Goal: Task Accomplishment & Management: Manage account settings

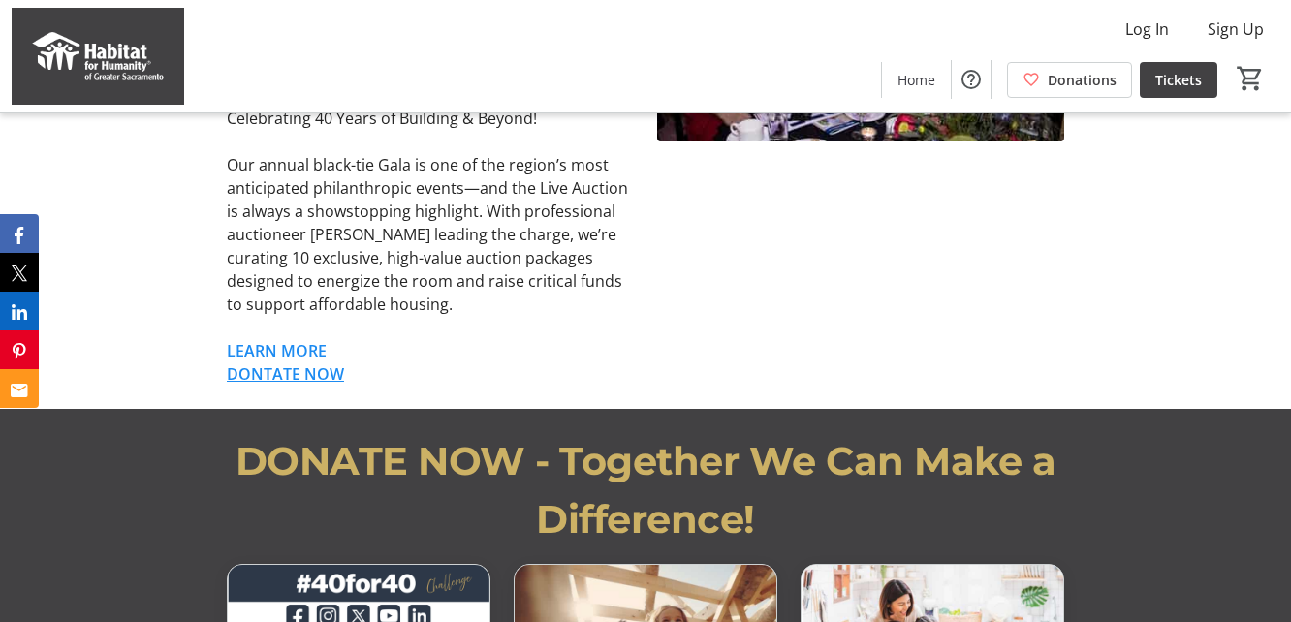
scroll to position [1359, 0]
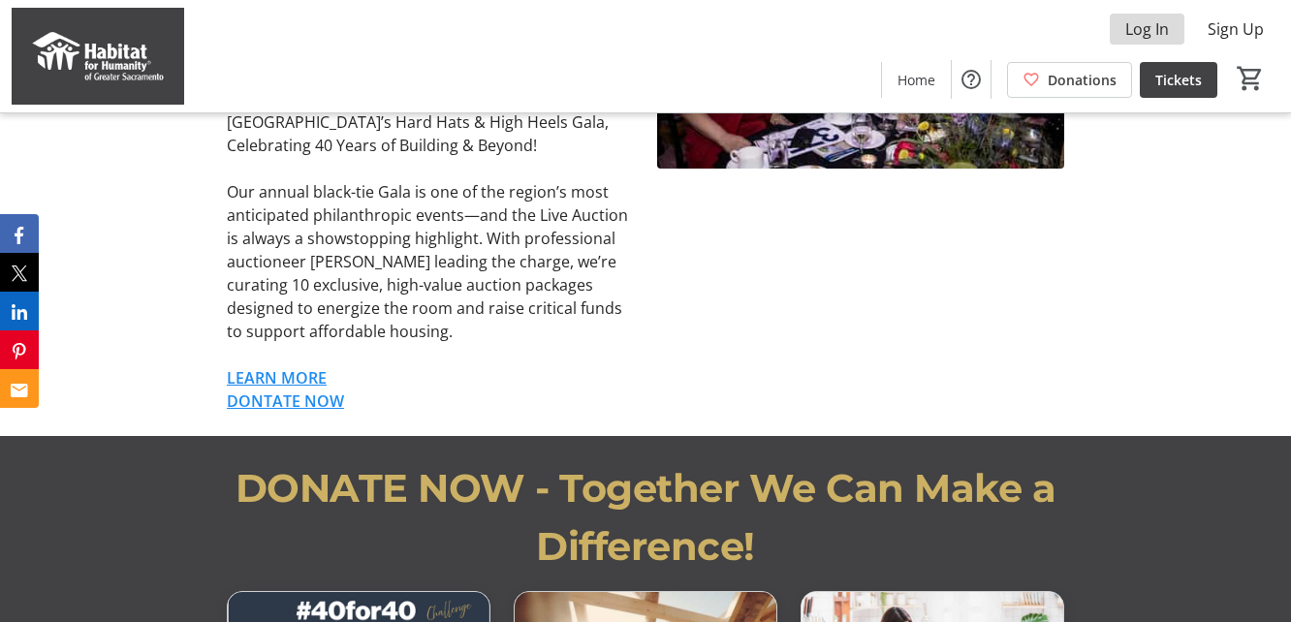
click at [1153, 31] on span "Log In" at bounding box center [1147, 28] width 44 height 23
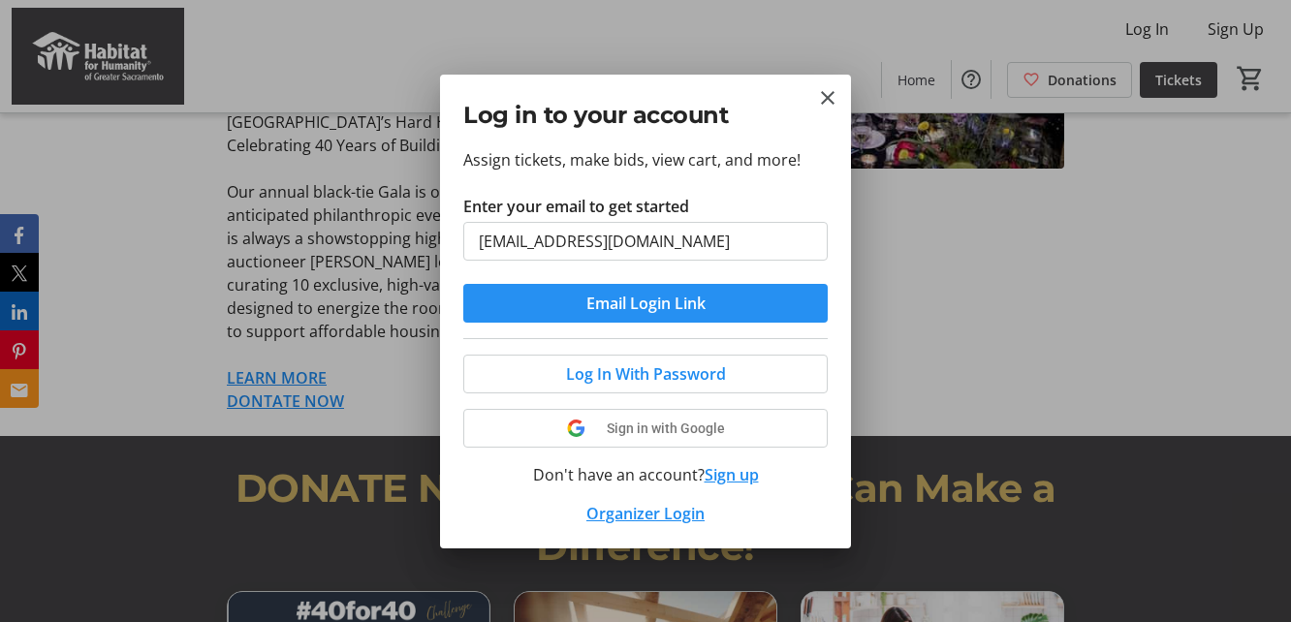
type input "[EMAIL_ADDRESS][DOMAIN_NAME]"
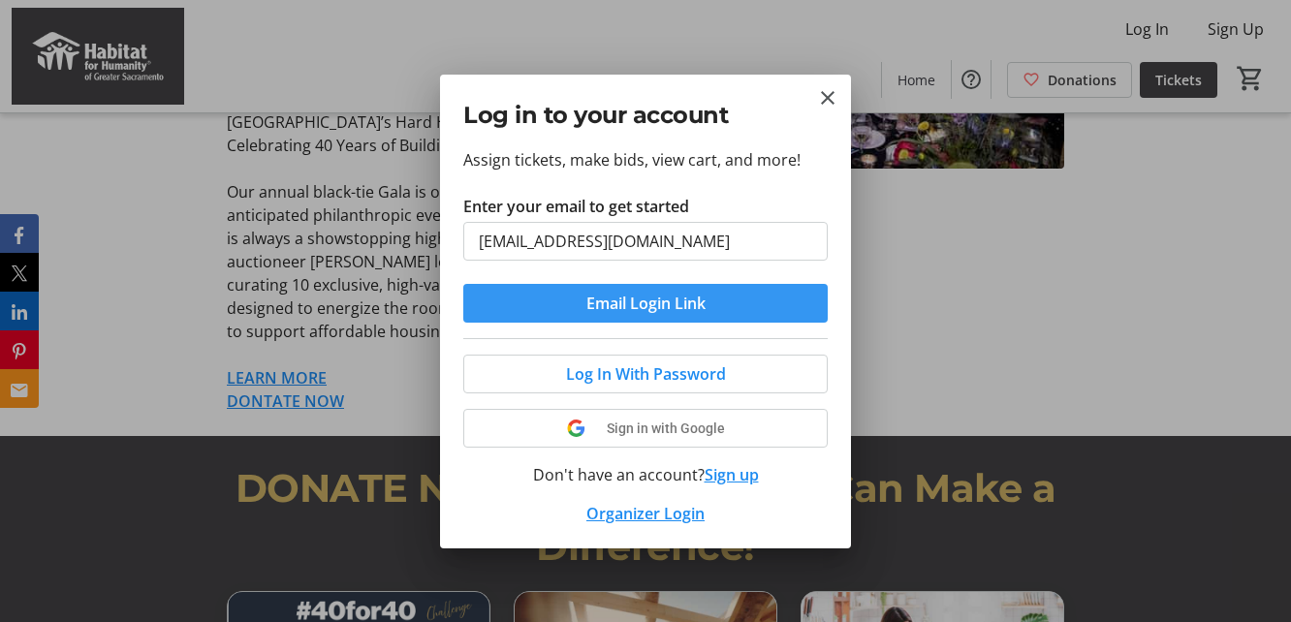
click at [698, 303] on span "Email Login Link" at bounding box center [645, 303] width 119 height 23
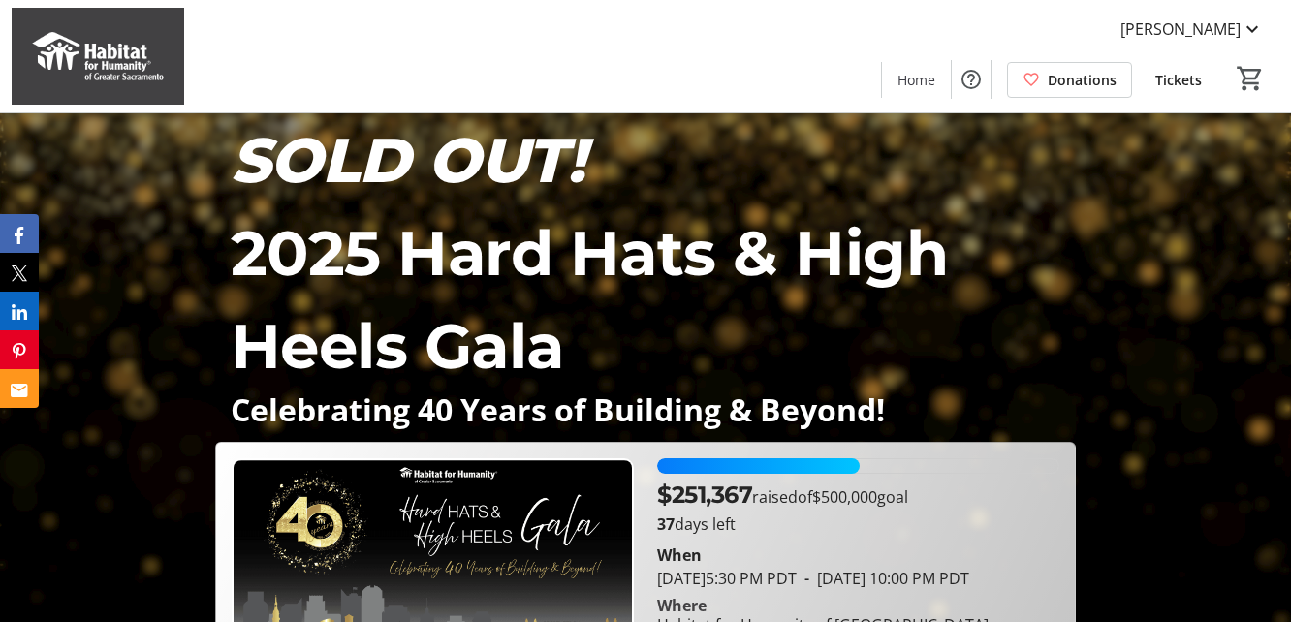
click at [1184, 83] on span "Tickets" at bounding box center [1178, 80] width 47 height 20
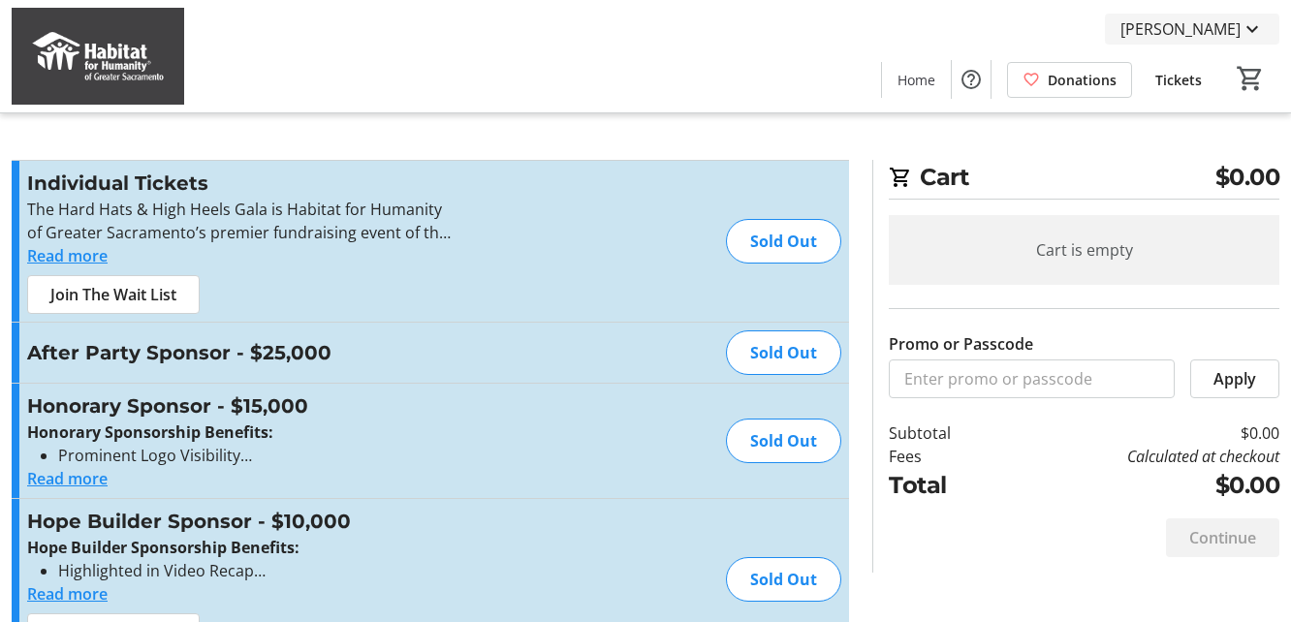
click at [1249, 28] on mat-icon at bounding box center [1251, 28] width 23 height 23
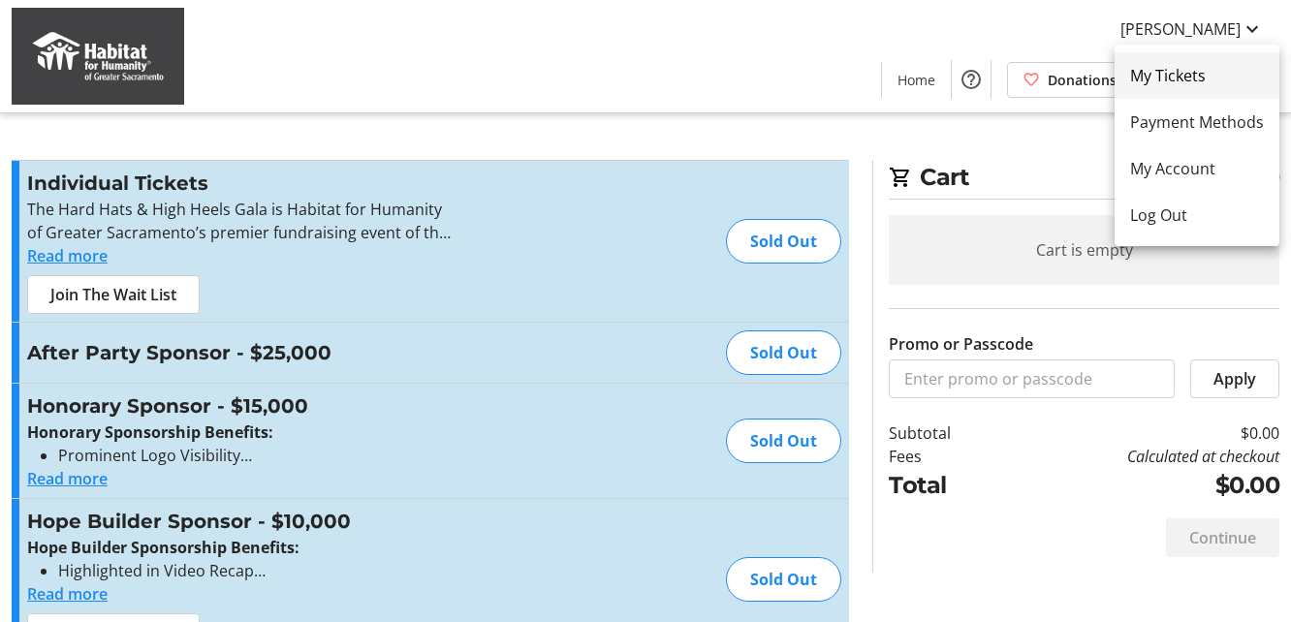
click at [1180, 75] on span "My Tickets" at bounding box center [1197, 75] width 134 height 23
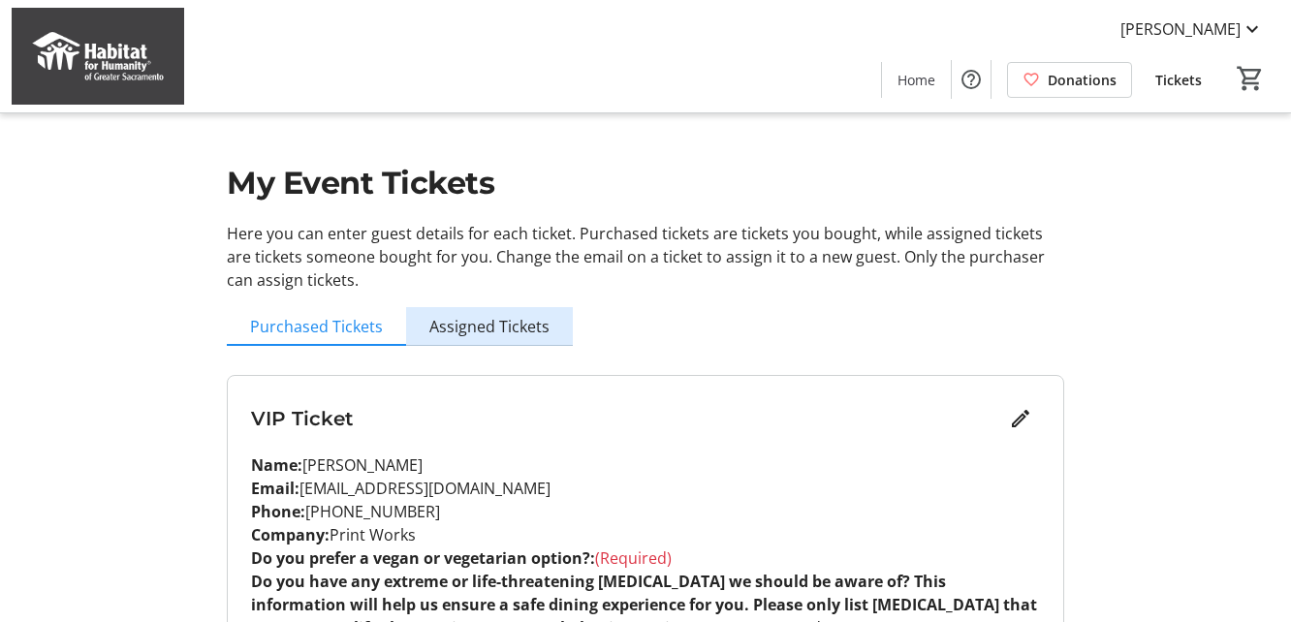
click at [499, 325] on span "Assigned Tickets" at bounding box center [489, 327] width 120 height 16
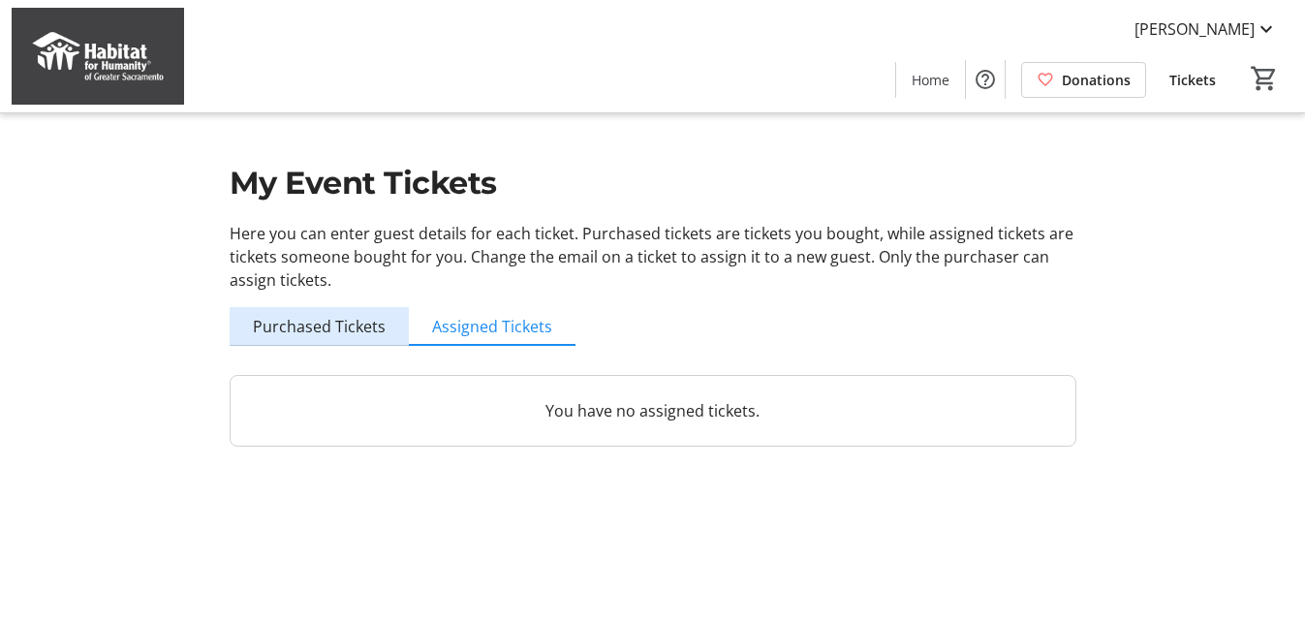
click at [345, 324] on span "Purchased Tickets" at bounding box center [319, 327] width 133 height 16
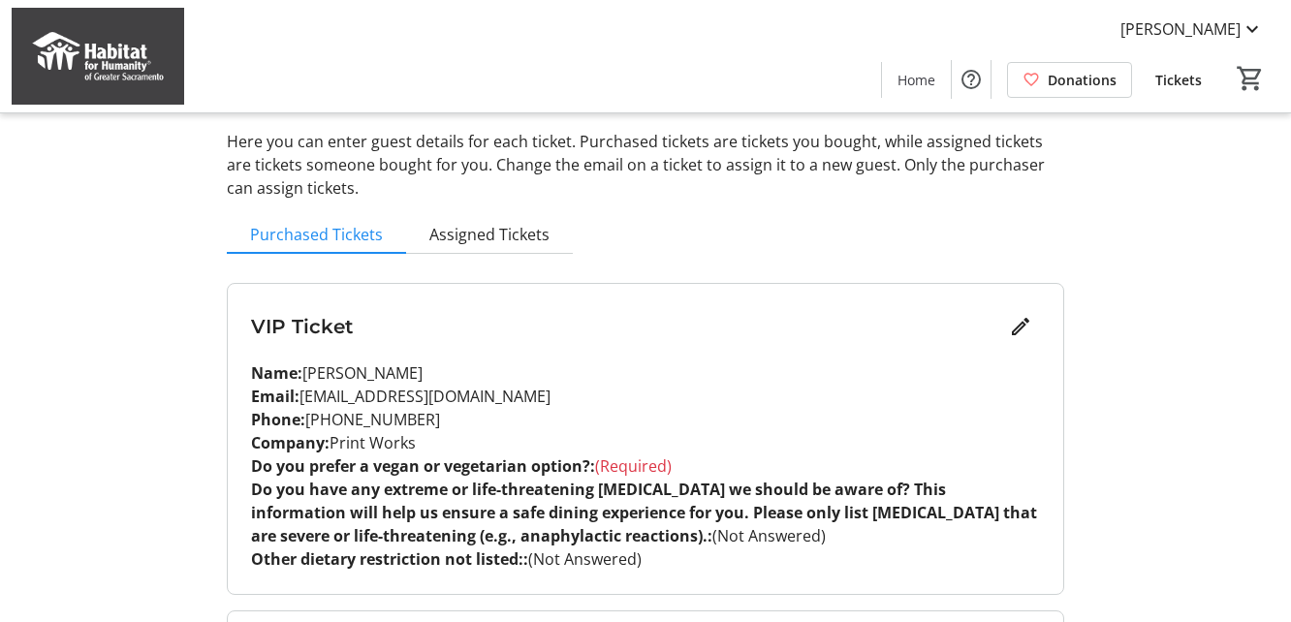
scroll to position [91, 0]
click at [1018, 328] on mat-icon "Edit" at bounding box center [1020, 327] width 23 height 23
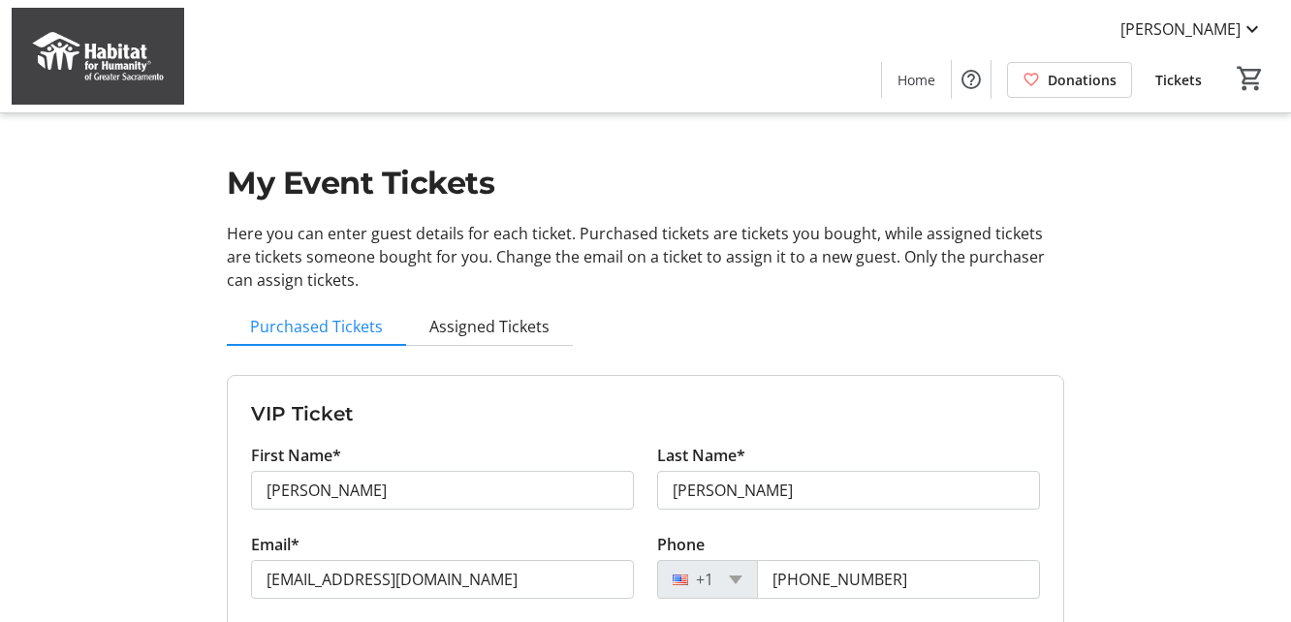
scroll to position [0, 0]
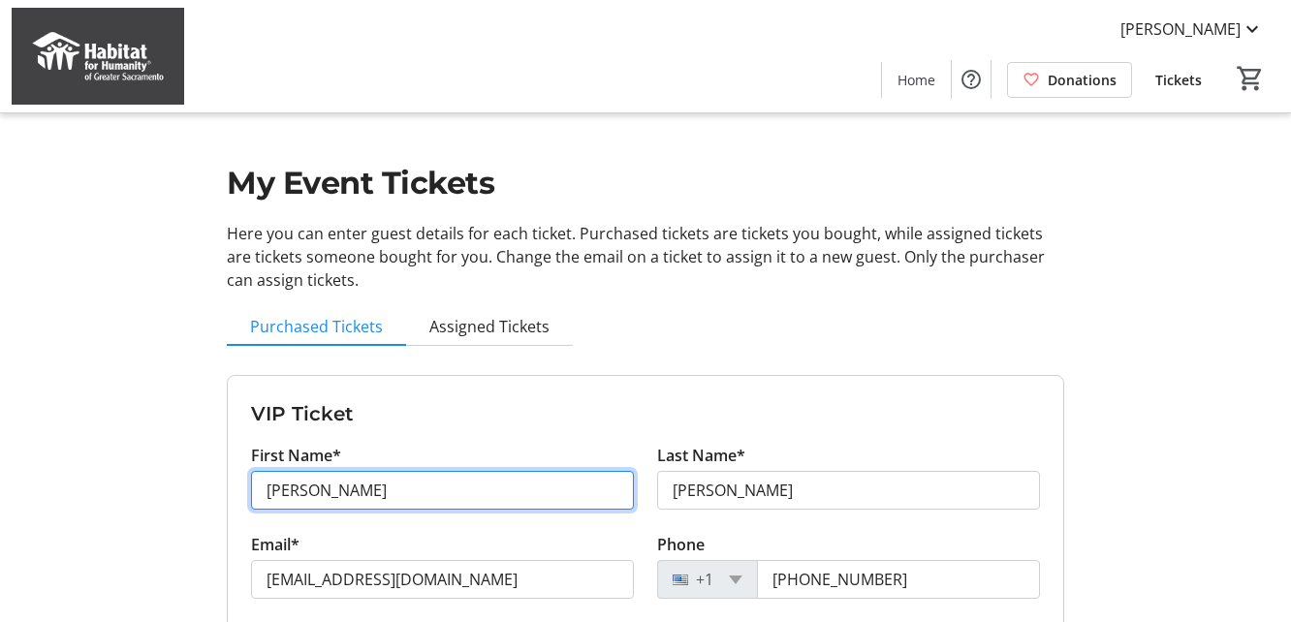
drag, startPoint x: 342, startPoint y: 488, endPoint x: 198, endPoint y: 473, distance: 145.2
drag, startPoint x: 313, startPoint y: 488, endPoint x: 254, endPoint y: 486, distance: 59.1
click at [254, 486] on input "[PERSON_NAME]" at bounding box center [442, 490] width 383 height 39
type input "K"
type input "[PERSON_NAME]"
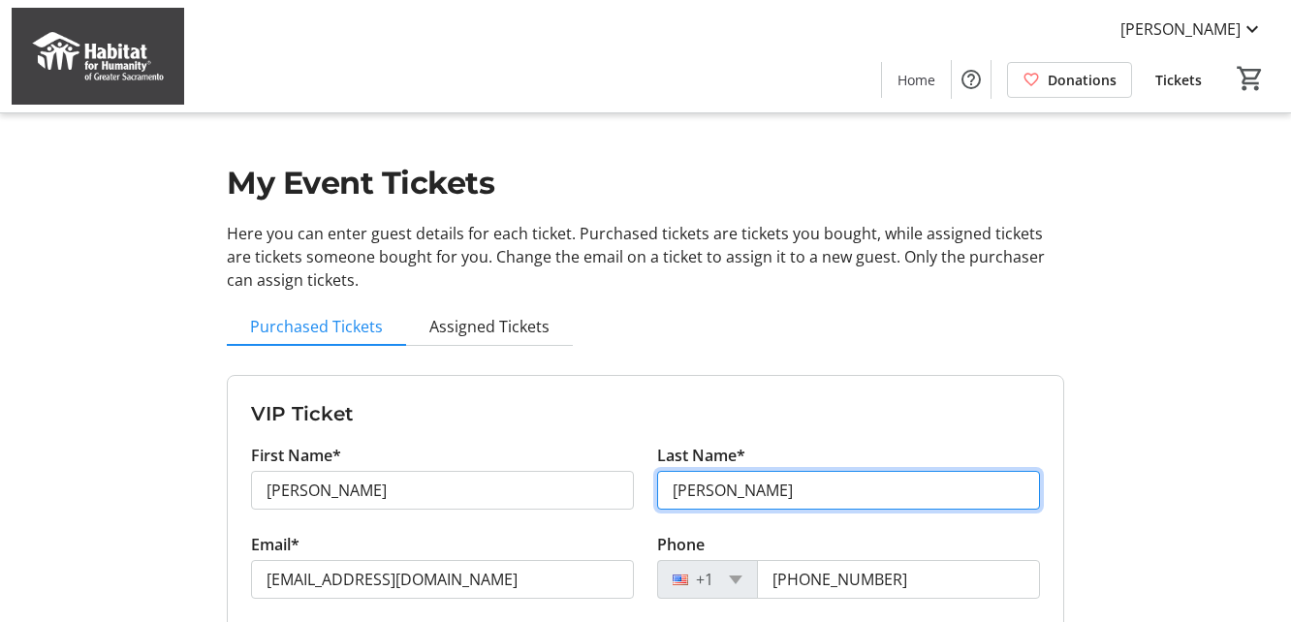
drag, startPoint x: 789, startPoint y: 496, endPoint x: 662, endPoint y: 492, distance: 127.0
drag, startPoint x: 786, startPoint y: 492, endPoint x: 650, endPoint y: 486, distance: 135.8
click at [650, 486] on div "Last Name* [PERSON_NAME]" at bounding box center [848, 488] width 406 height 89
type input "[PERSON_NAME]"
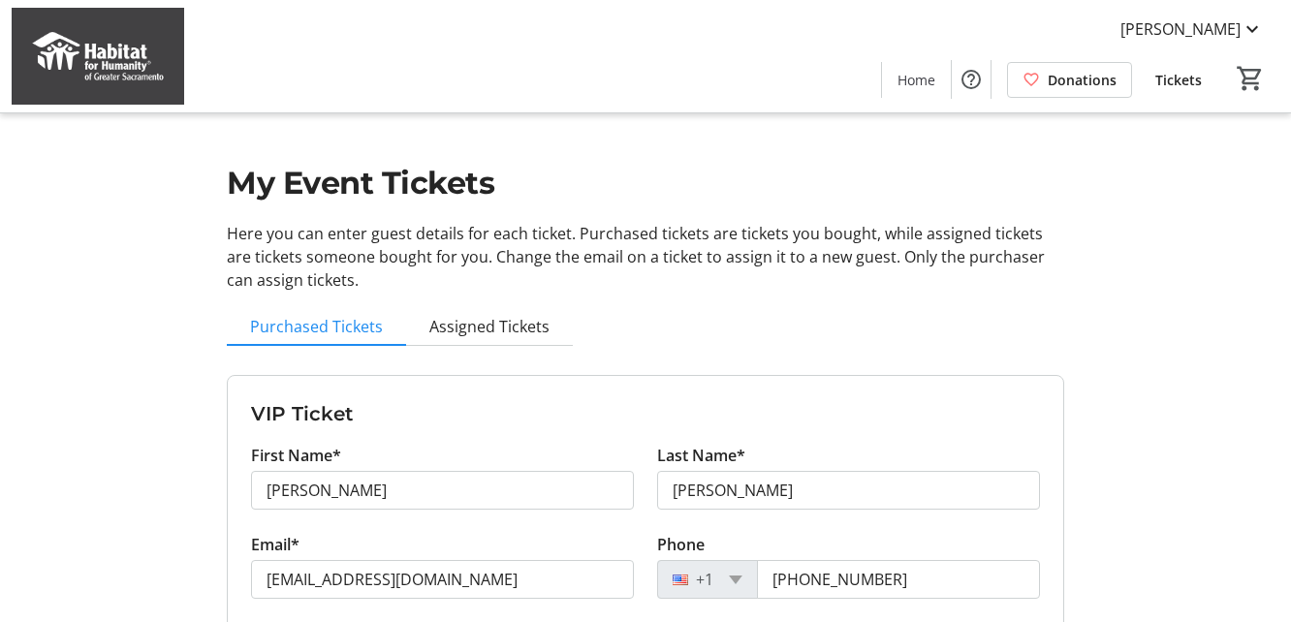
click at [988, 406] on h3 "VIP Ticket" at bounding box center [645, 413] width 789 height 29
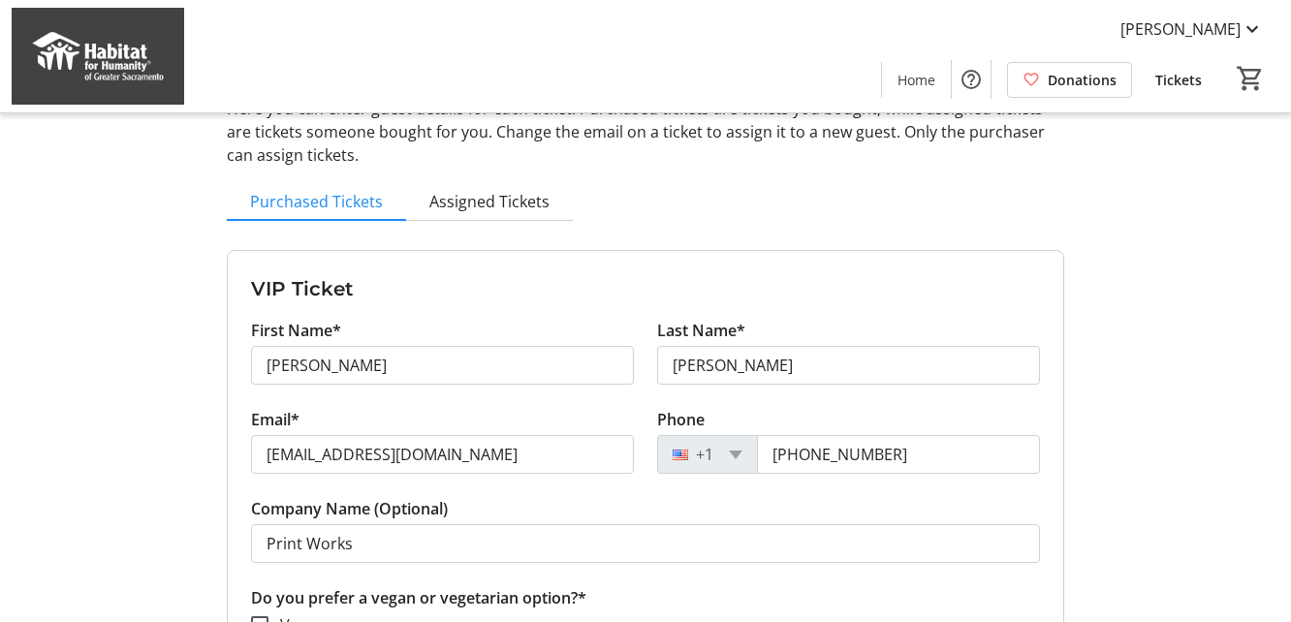
scroll to position [126, 0]
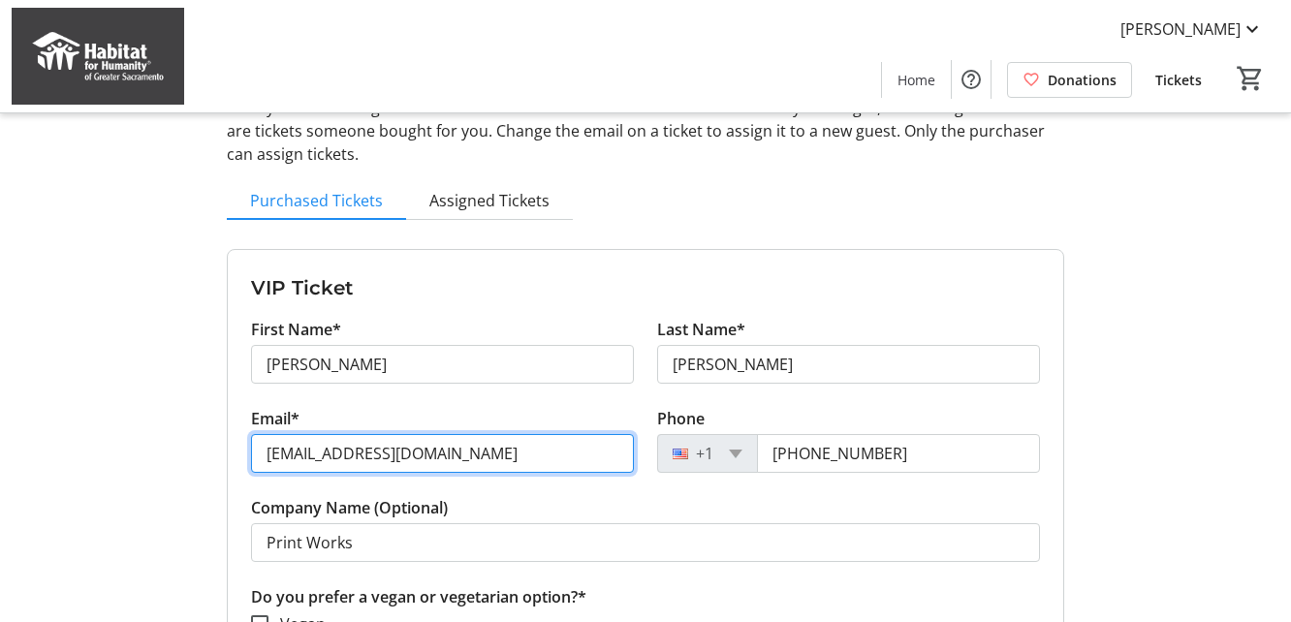
drag, startPoint x: 545, startPoint y: 455, endPoint x: 263, endPoint y: 454, distance: 282.0
type input "[EMAIL_ADDRESS][DOMAIN_NAME]"
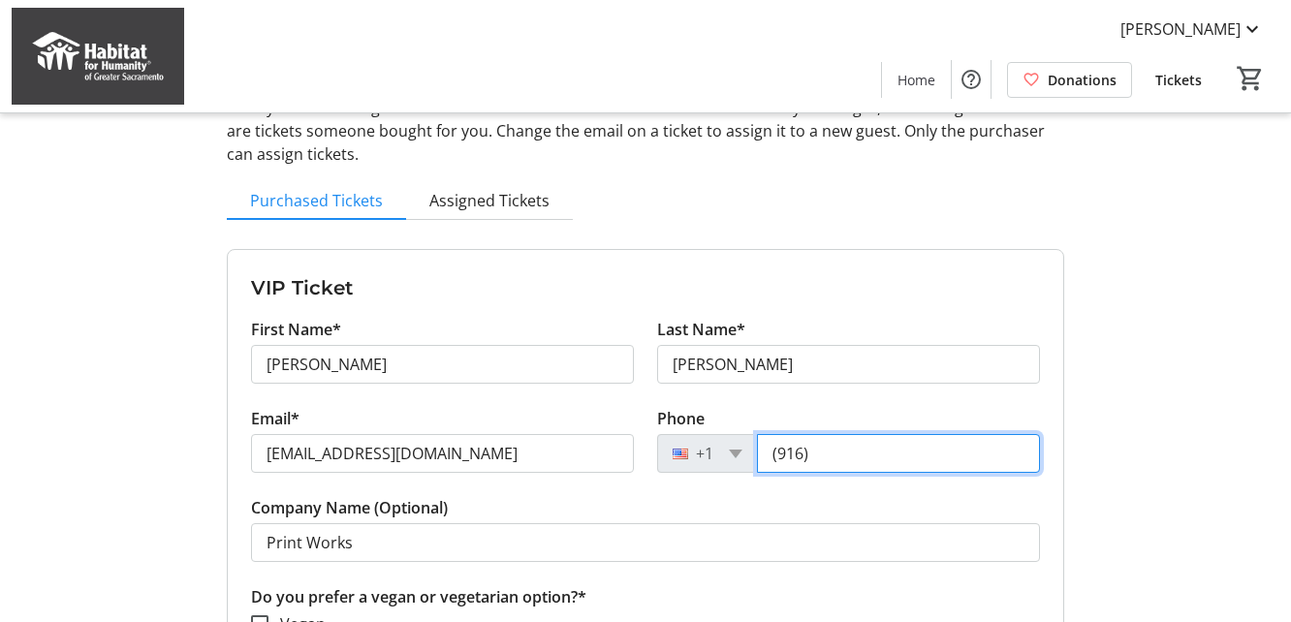
click at [891, 455] on input "(916)" at bounding box center [898, 453] width 283 height 39
type input "[PHONE_NUMBER]"
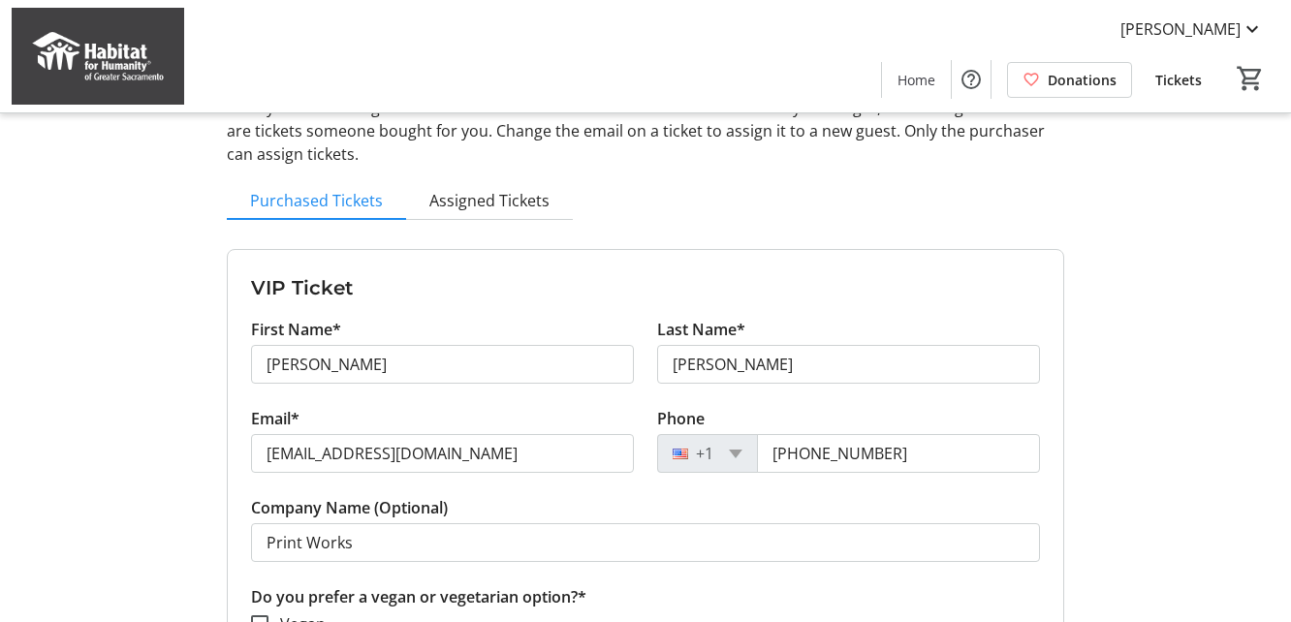
click at [542, 506] on tr-form-field "Company Name (Optional) Print Works" at bounding box center [645, 540] width 789 height 89
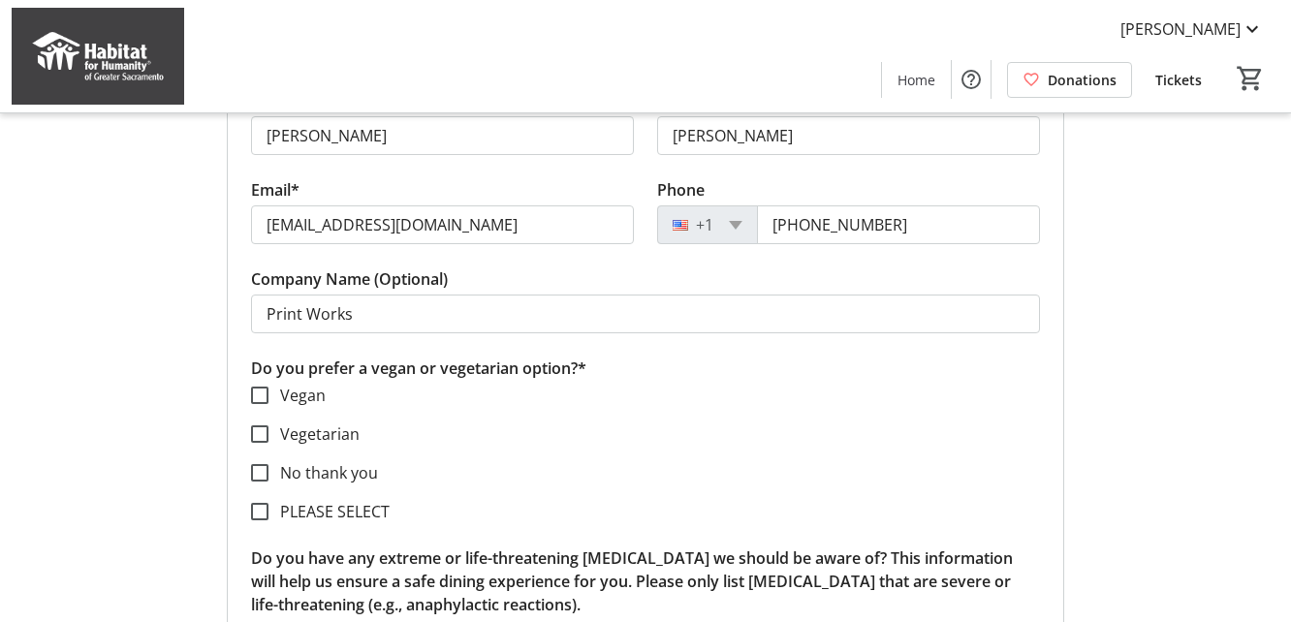
scroll to position [362, 0]
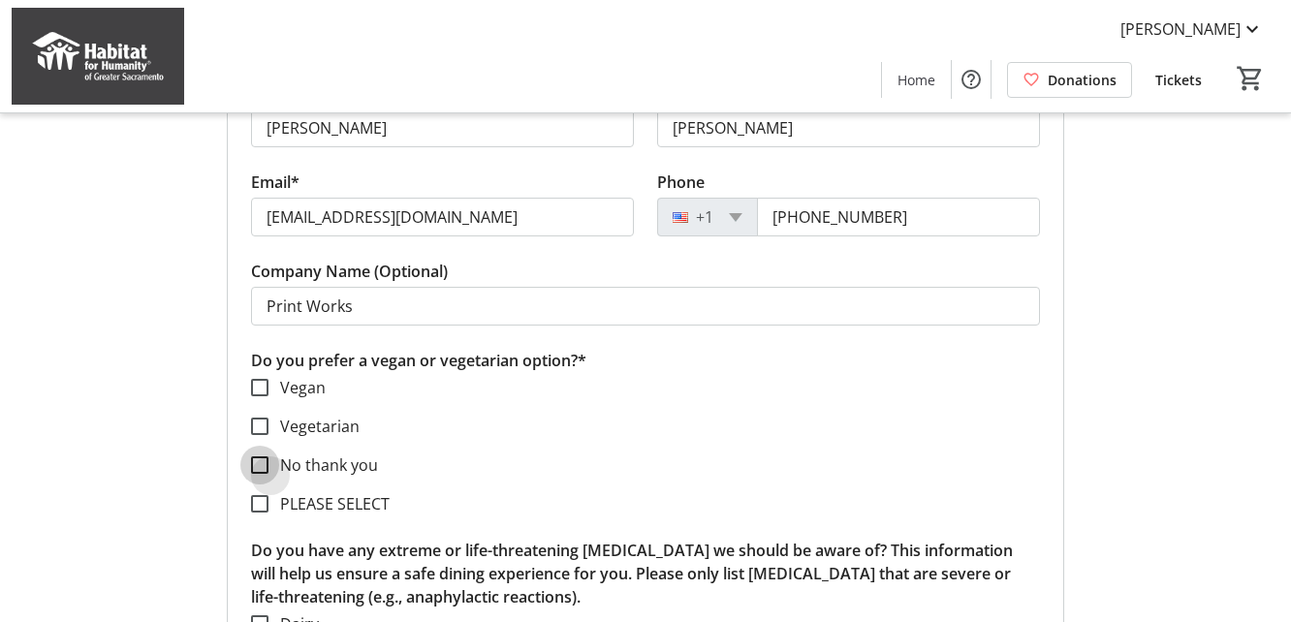
click at [263, 464] on input "No thank you" at bounding box center [259, 464] width 17 height 17
checkbox input "true"
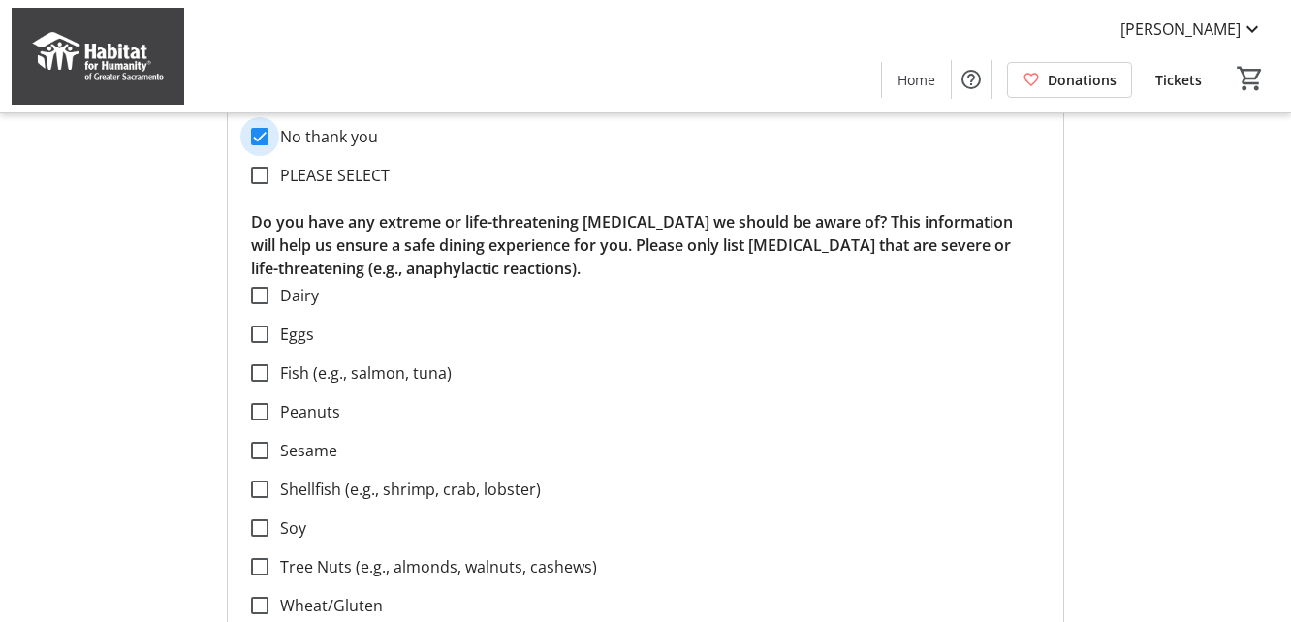
scroll to position [699, 0]
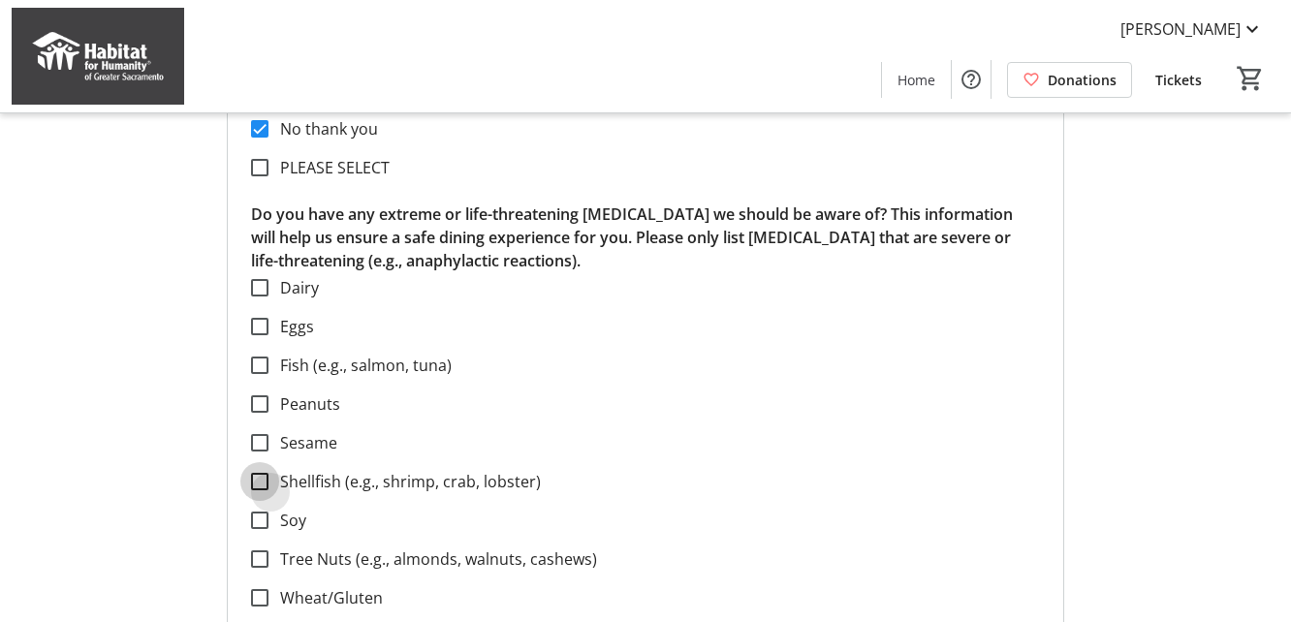
click at [265, 482] on input "Shellfish (e.g., shrimp, crab, lobster)" at bounding box center [259, 481] width 17 height 17
checkbox input "true"
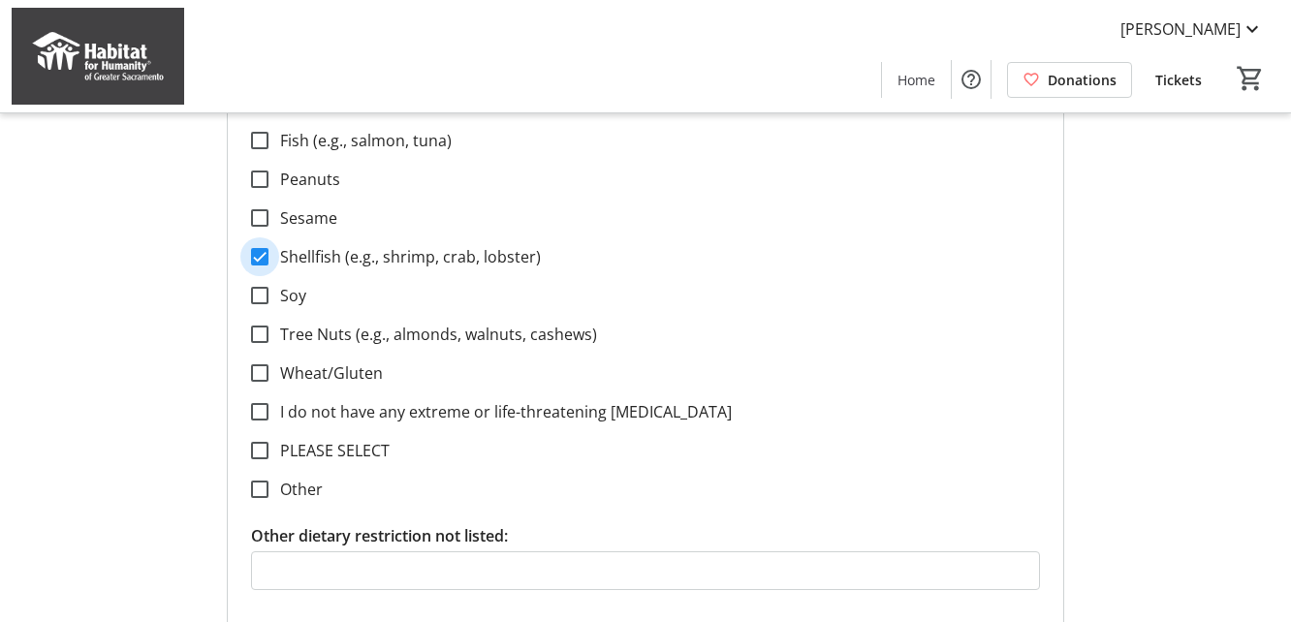
scroll to position [926, 0]
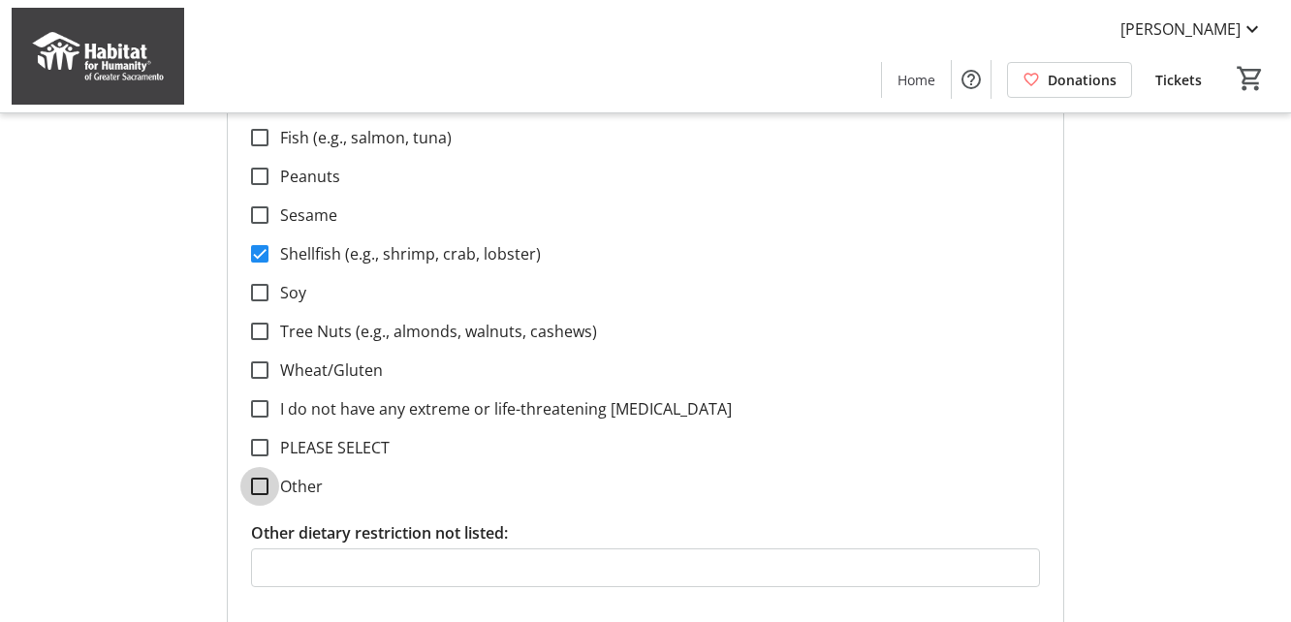
click at [262, 483] on input "Other" at bounding box center [259, 486] width 17 height 17
checkbox input "true"
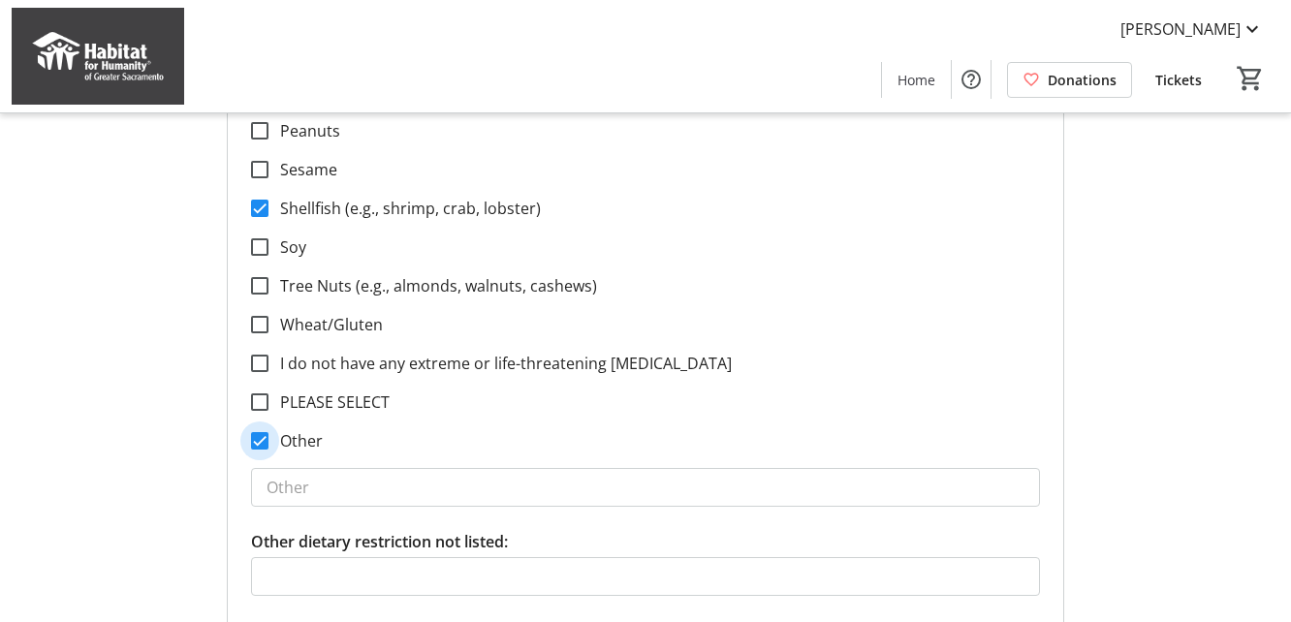
scroll to position [998, 0]
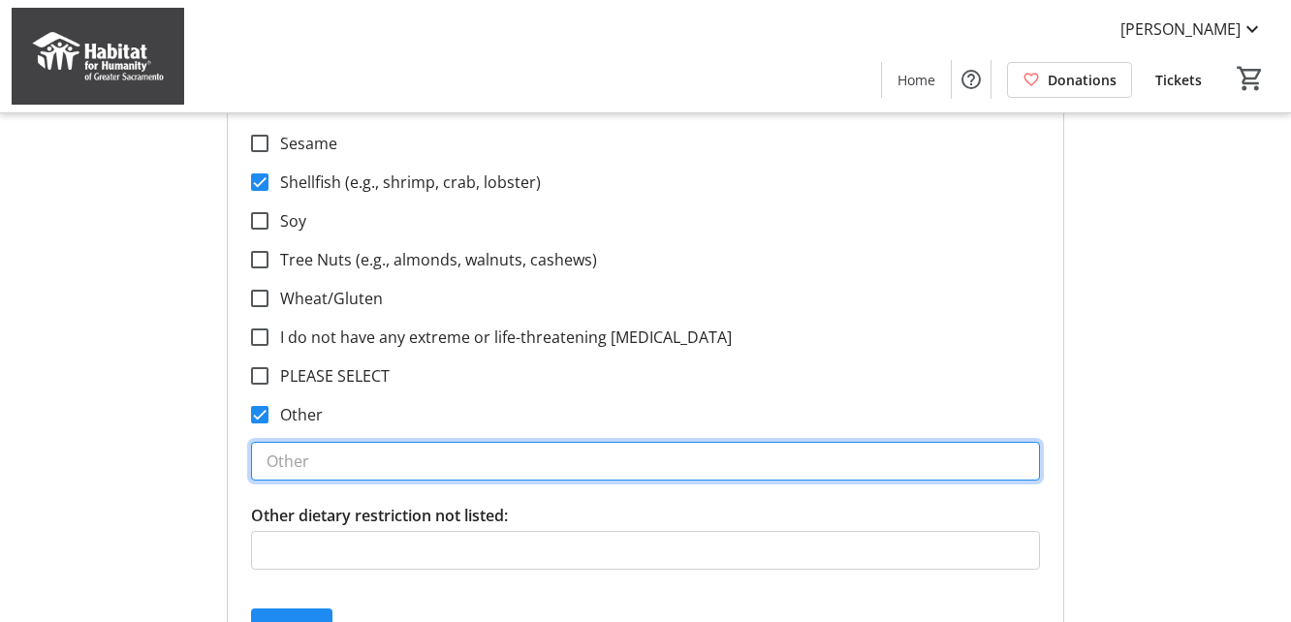
click at [298, 459] on input "text" at bounding box center [645, 461] width 789 height 39
type input "Also allergic to kiwi"
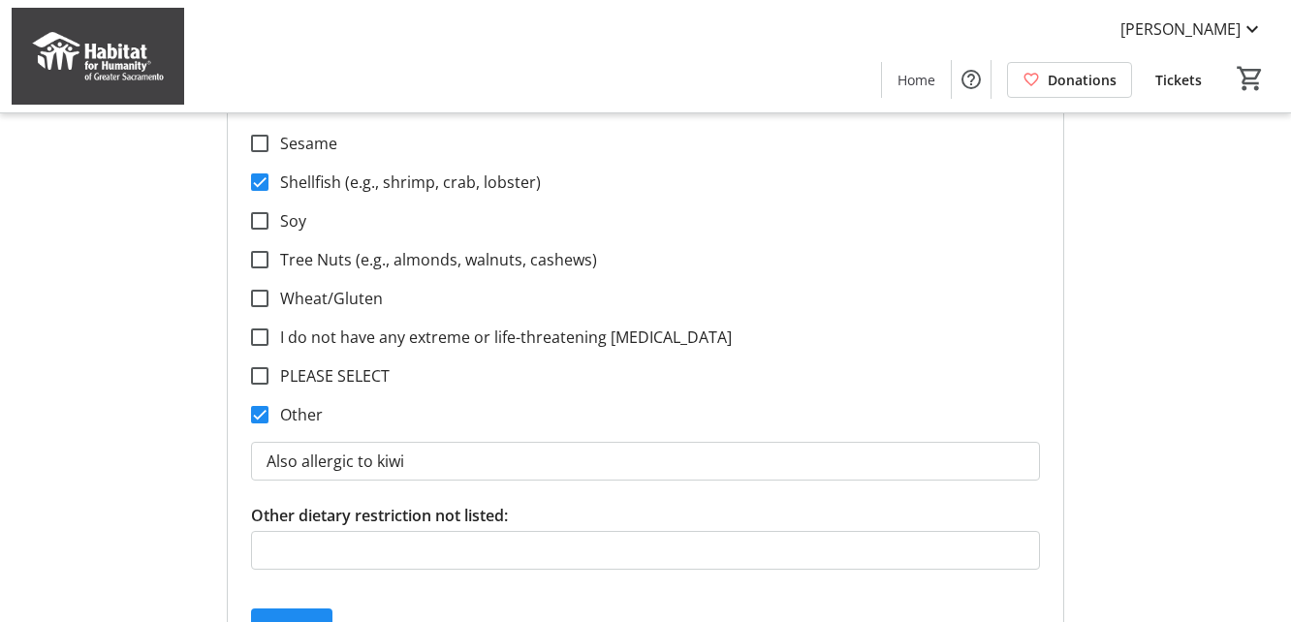
click at [670, 495] on div "Also allergic to kiwi" at bounding box center [645, 461] width 820 height 70
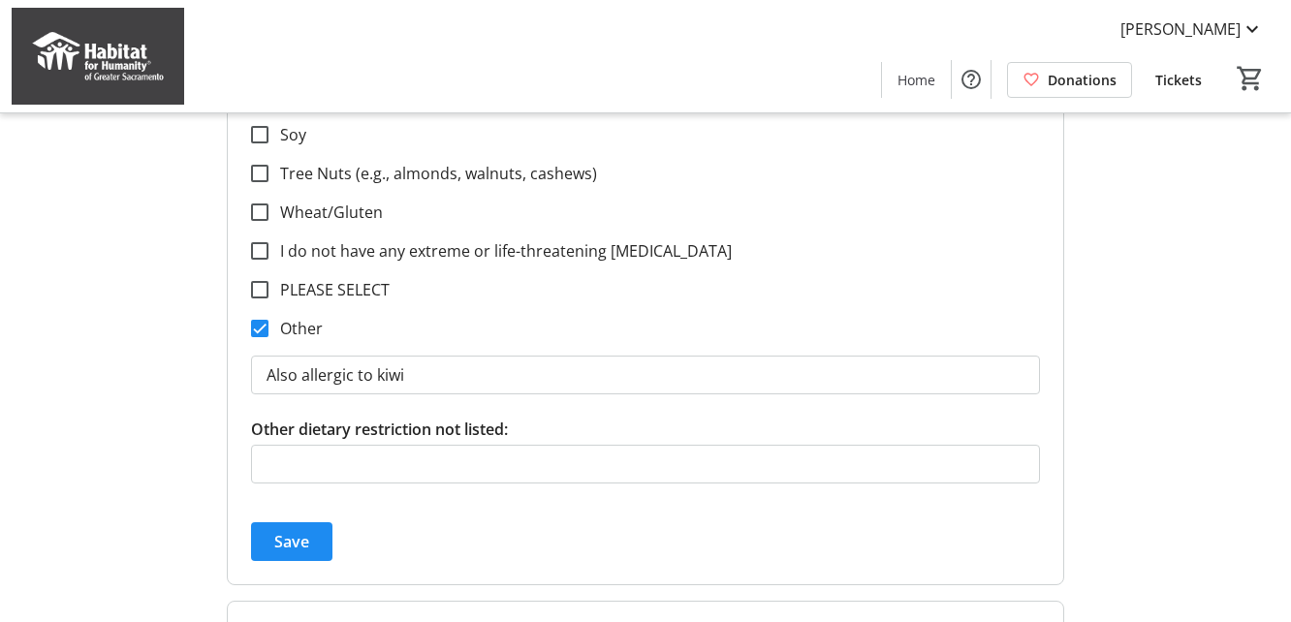
scroll to position [1092, 0]
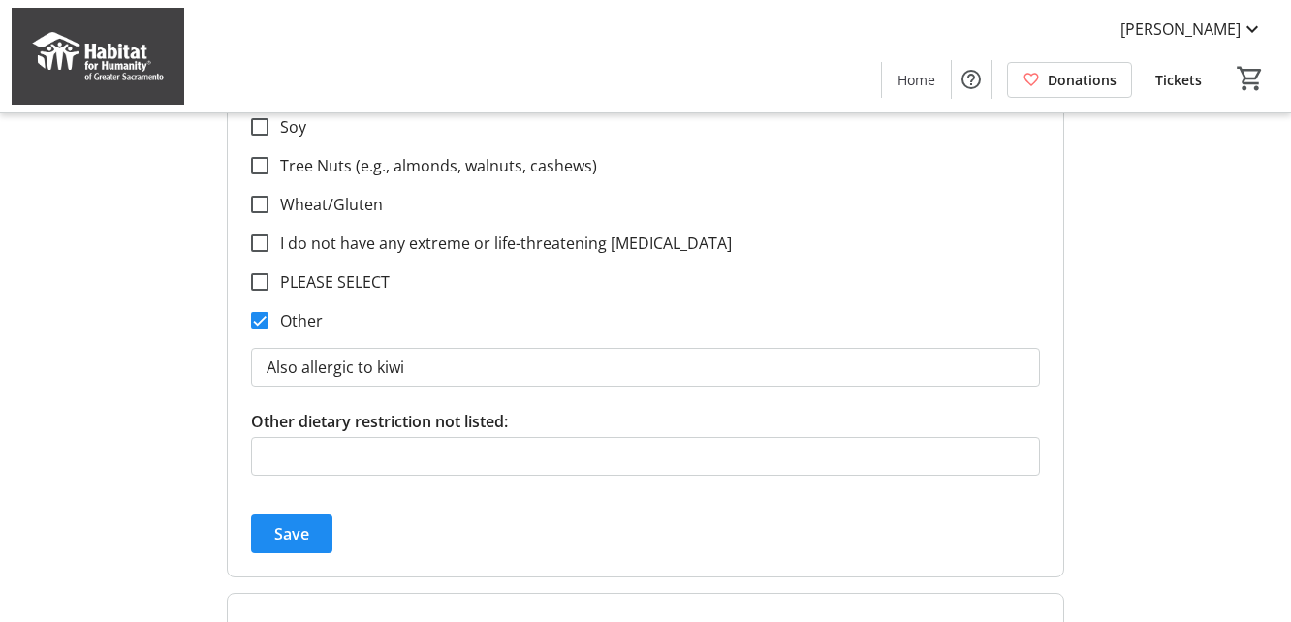
click at [589, 417] on tr-form-field "Other dietary restriction not listed:" at bounding box center [645, 454] width 789 height 89
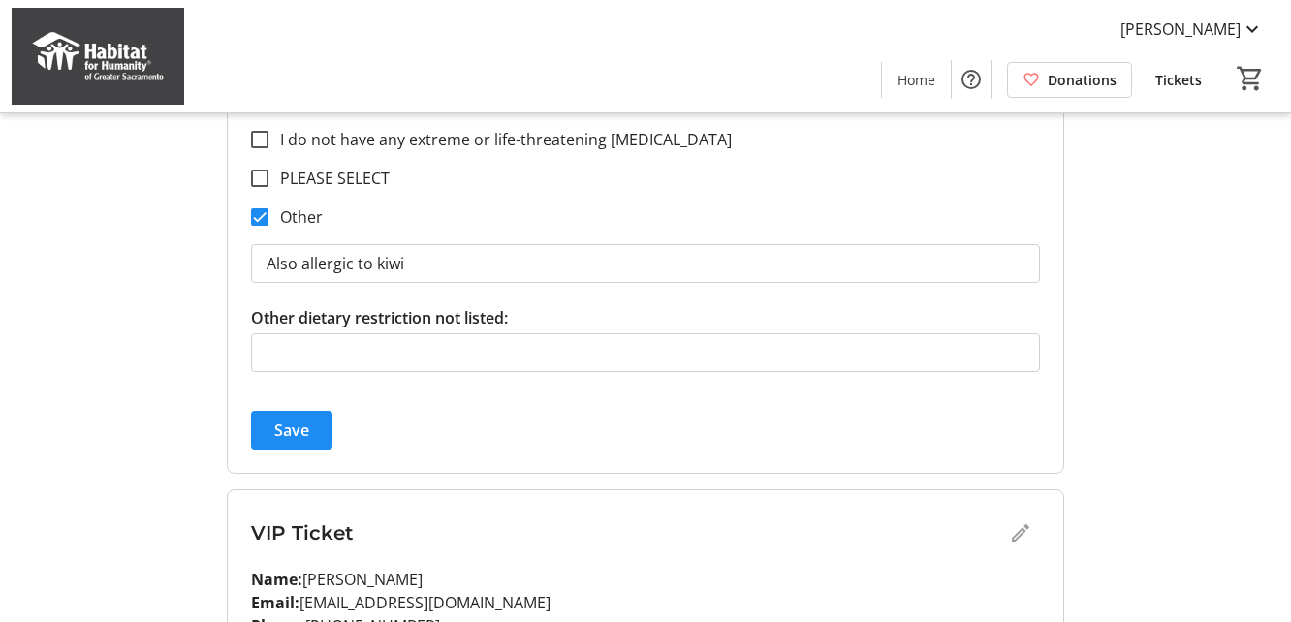
scroll to position [1186, 0]
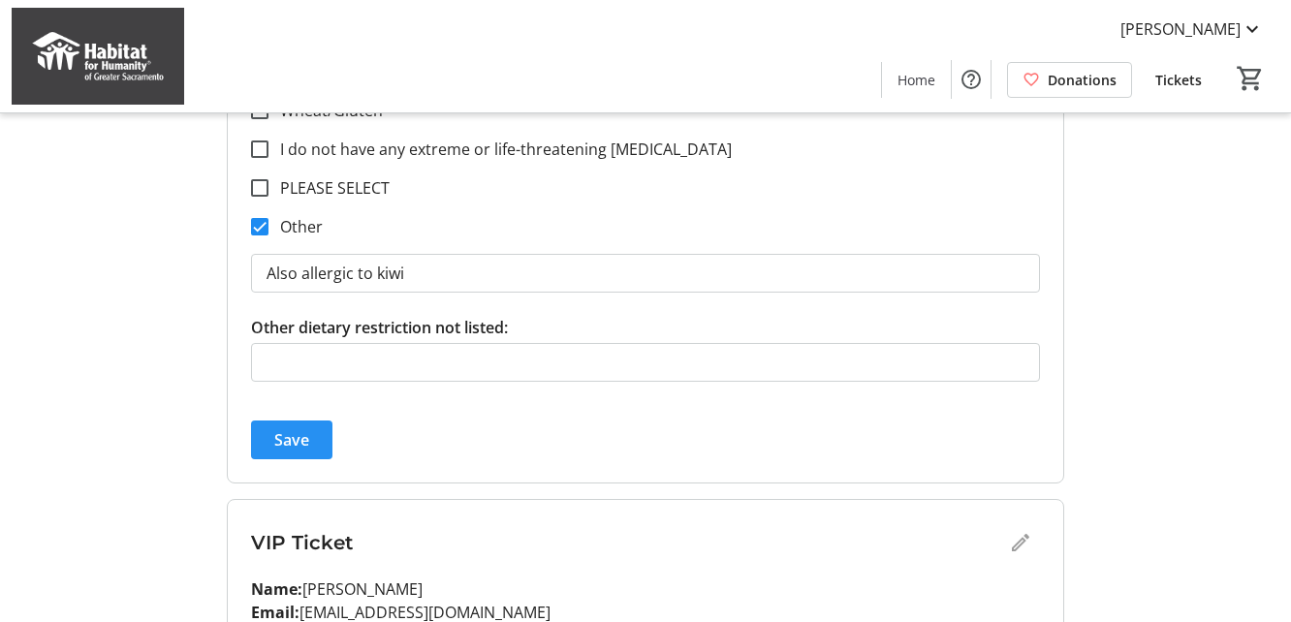
click at [293, 437] on span "Save" at bounding box center [291, 439] width 35 height 23
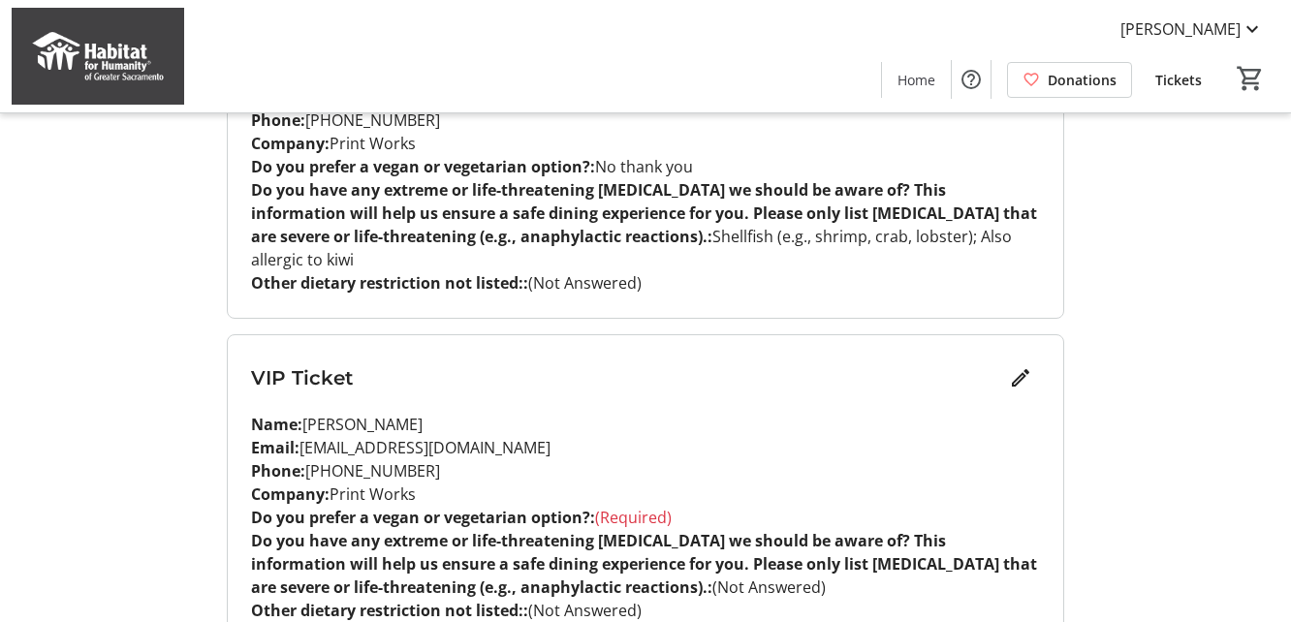
scroll to position [404, 0]
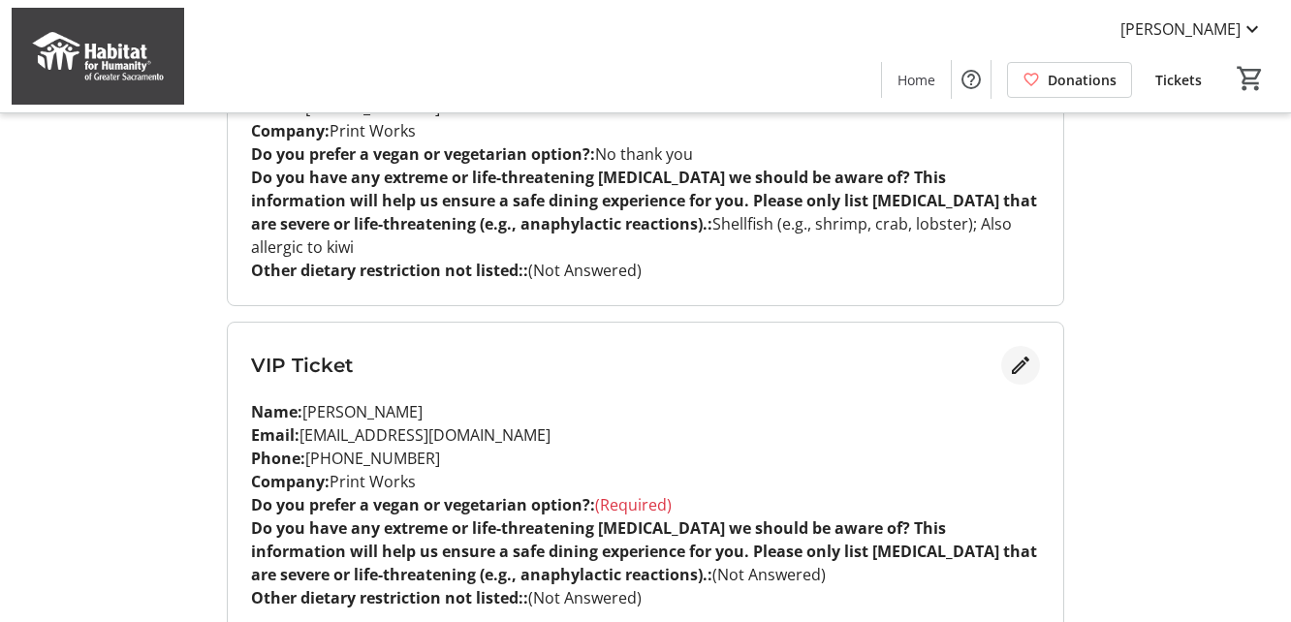
click at [1019, 354] on mat-icon "Edit" at bounding box center [1020, 365] width 23 height 23
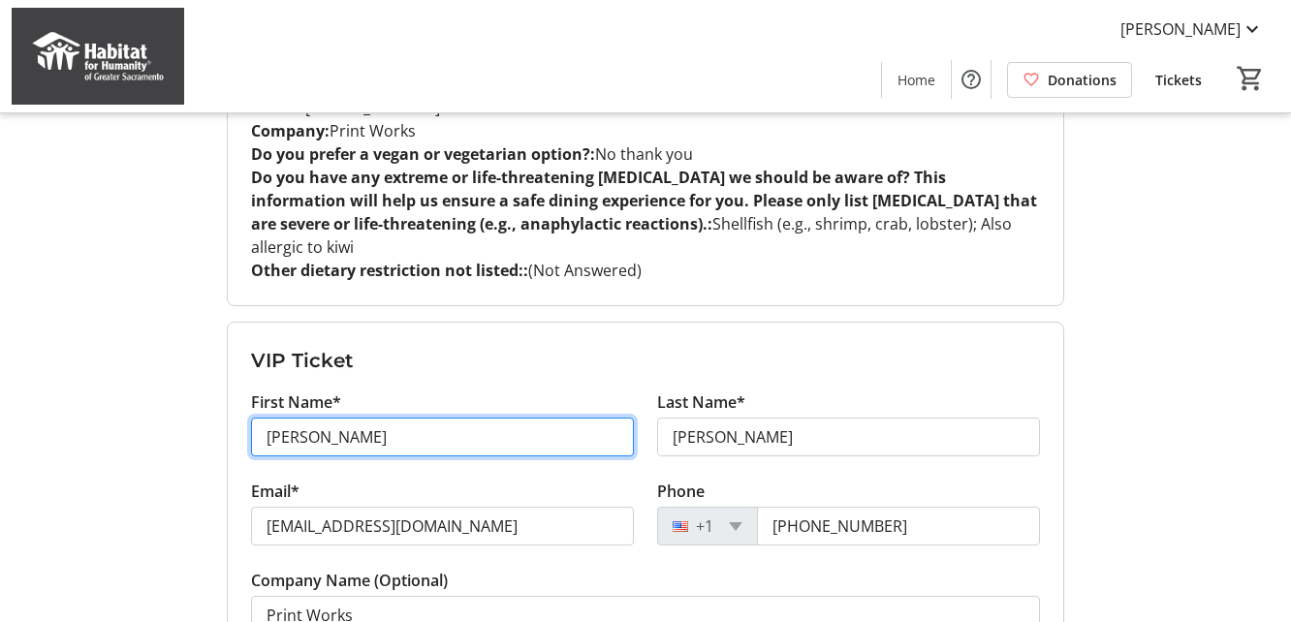
drag, startPoint x: 371, startPoint y: 423, endPoint x: 195, endPoint y: 405, distance: 177.2
drag, startPoint x: 423, startPoint y: 420, endPoint x: 208, endPoint y: 416, distance: 215.2
click at [208, 416] on div "My Event Tickets Here you can enter guest details for each ticket. Purchased ti…" at bounding box center [645, 618] width 1291 height 2044
type input "[PERSON_NAME]"
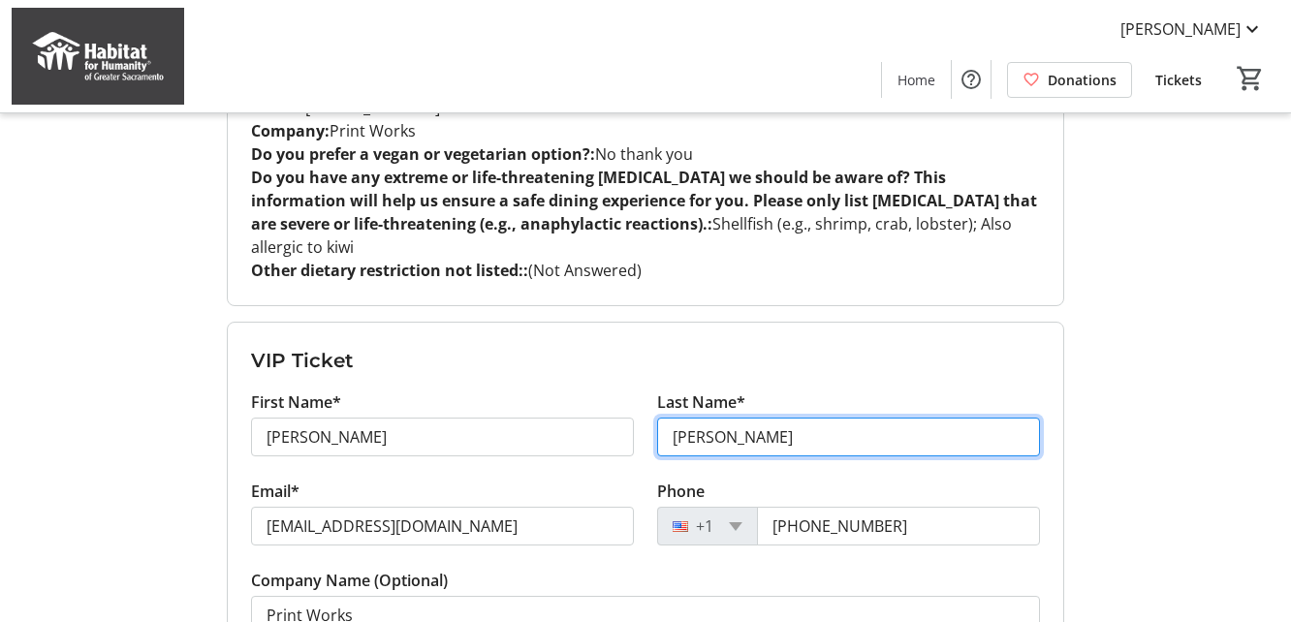
drag, startPoint x: 771, startPoint y: 416, endPoint x: 619, endPoint y: 418, distance: 152.2
drag, startPoint x: 824, startPoint y: 416, endPoint x: 619, endPoint y: 416, distance: 204.5
click at [619, 416] on div "First Name* [PERSON_NAME] Last Name* [PERSON_NAME]'[PERSON_NAME]" at bounding box center [645, 435] width 812 height 89
type input "[PERSON_NAME]"
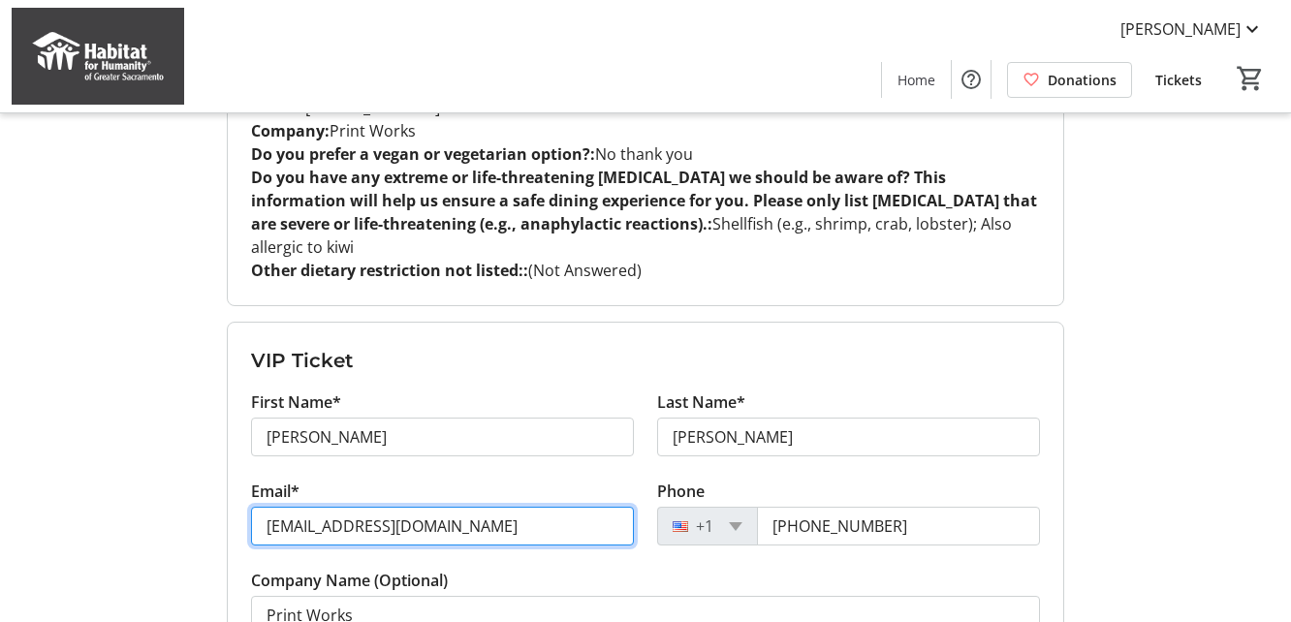
drag, startPoint x: 547, startPoint y: 504, endPoint x: 249, endPoint y: 512, distance: 297.6
type input "[EMAIL_ADDRESS][DOMAIN_NAME]"
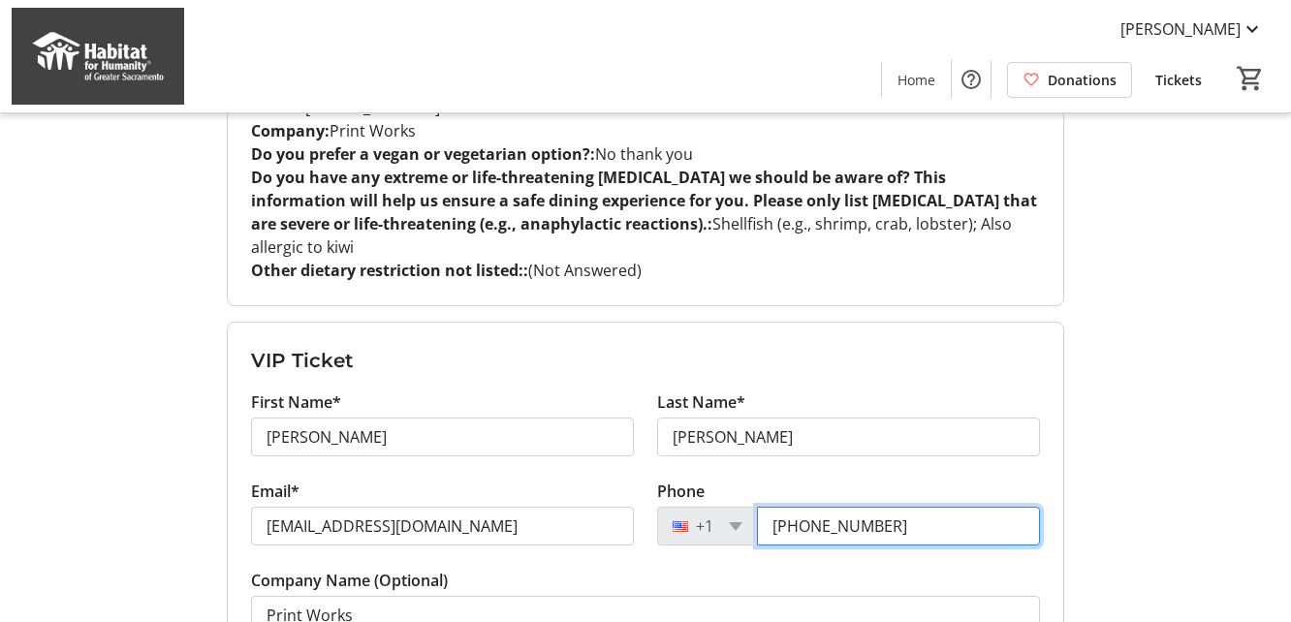
drag, startPoint x: 814, startPoint y: 506, endPoint x: 907, endPoint y: 503, distance: 93.1
type input "[PHONE_NUMBER]"
click at [598, 541] on tr-form-field "Email* [EMAIL_ADDRESS][DOMAIN_NAME]" at bounding box center [442, 524] width 383 height 89
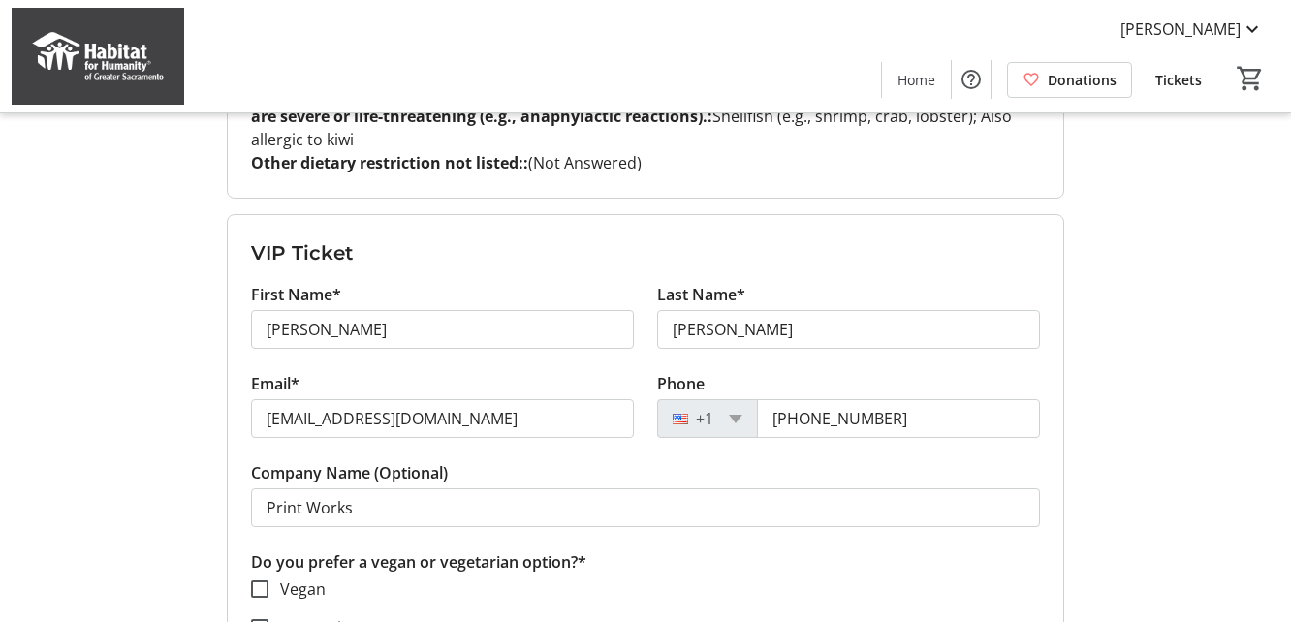
scroll to position [514, 0]
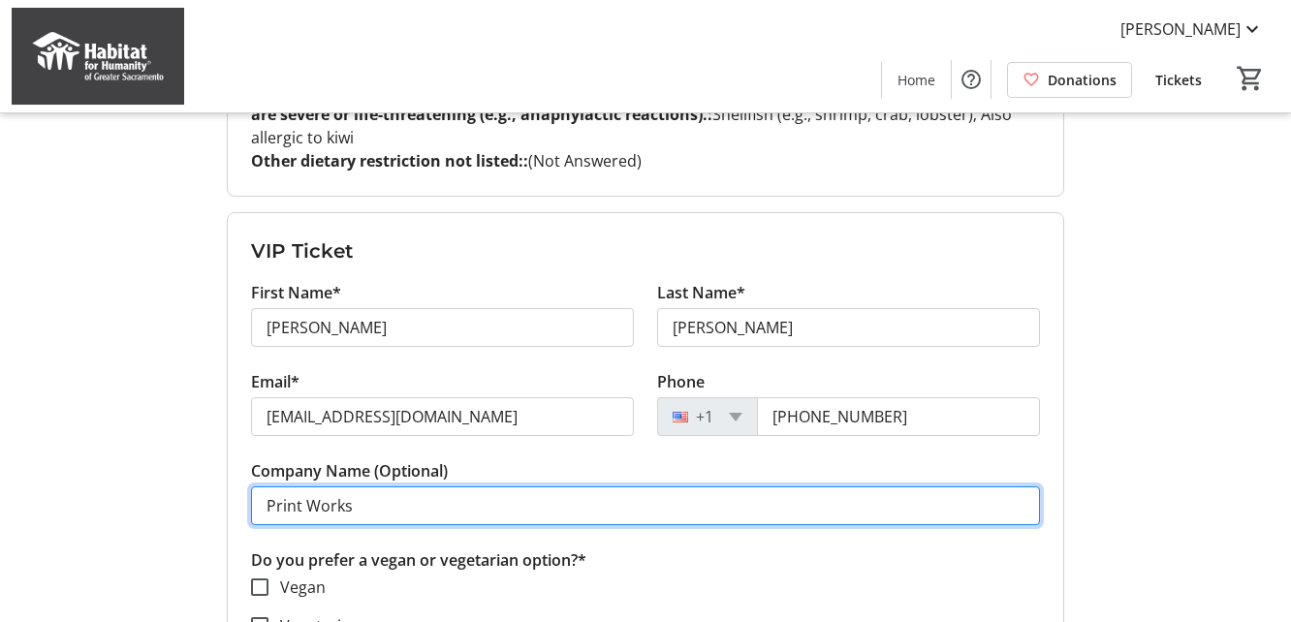
drag, startPoint x: 383, startPoint y: 493, endPoint x: 233, endPoint y: 483, distance: 150.6
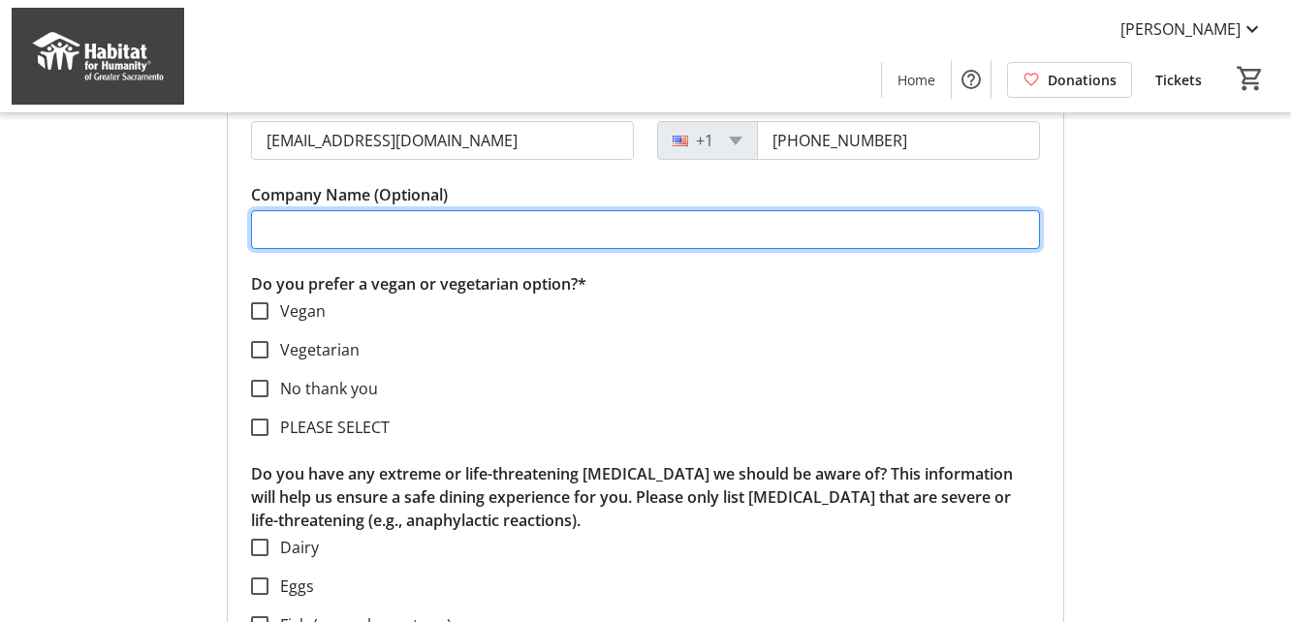
scroll to position [766, 0]
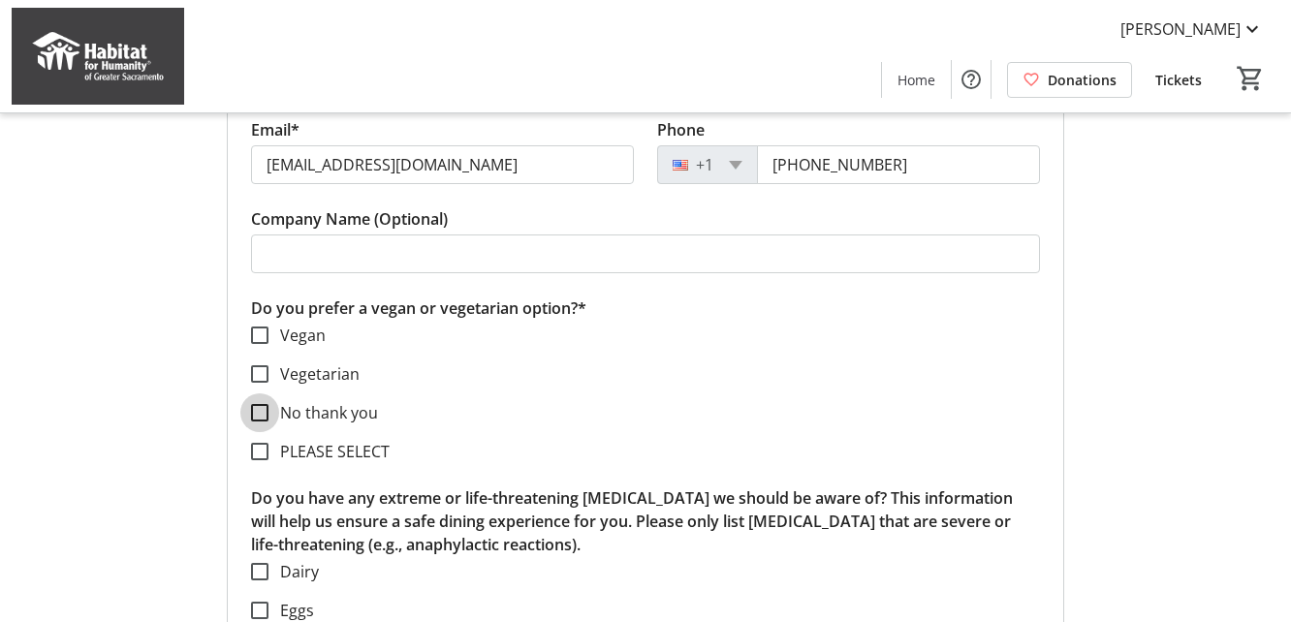
click at [262, 404] on input "No thank you" at bounding box center [259, 412] width 17 height 17
checkbox input "true"
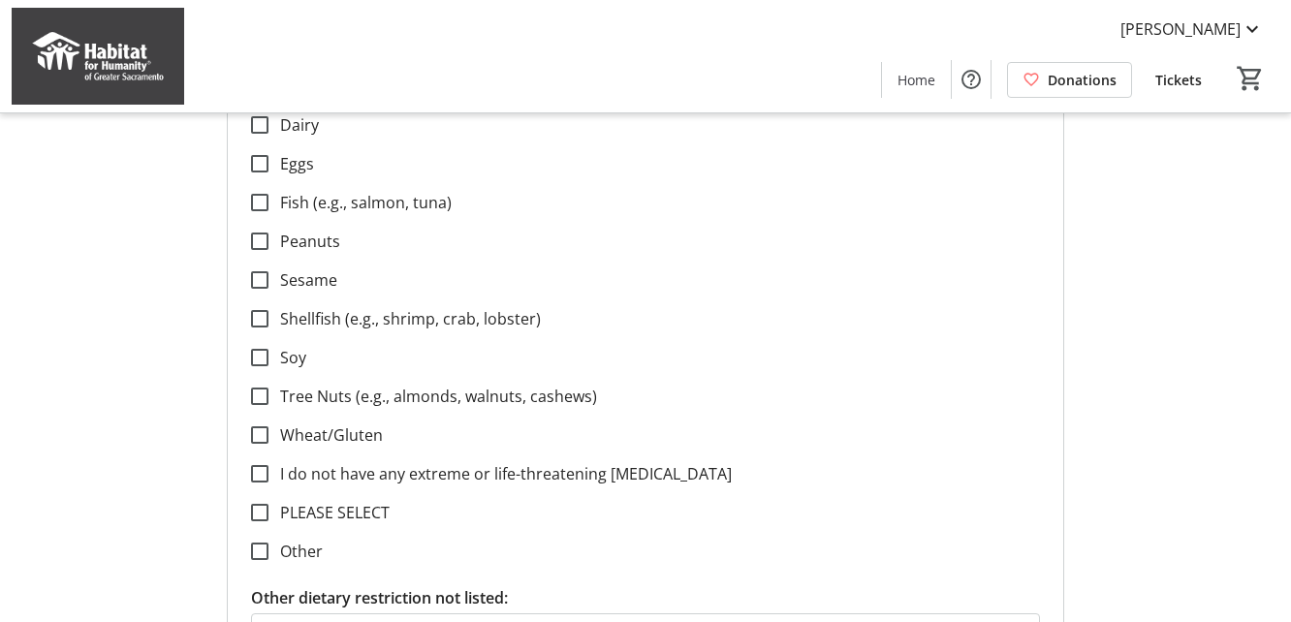
scroll to position [1214, 0]
drag, startPoint x: 264, startPoint y: 406, endPoint x: 377, endPoint y: 413, distance: 113.6
click at [264, 424] on input "Wheat/Gluten" at bounding box center [259, 432] width 17 height 17
checkbox input "true"
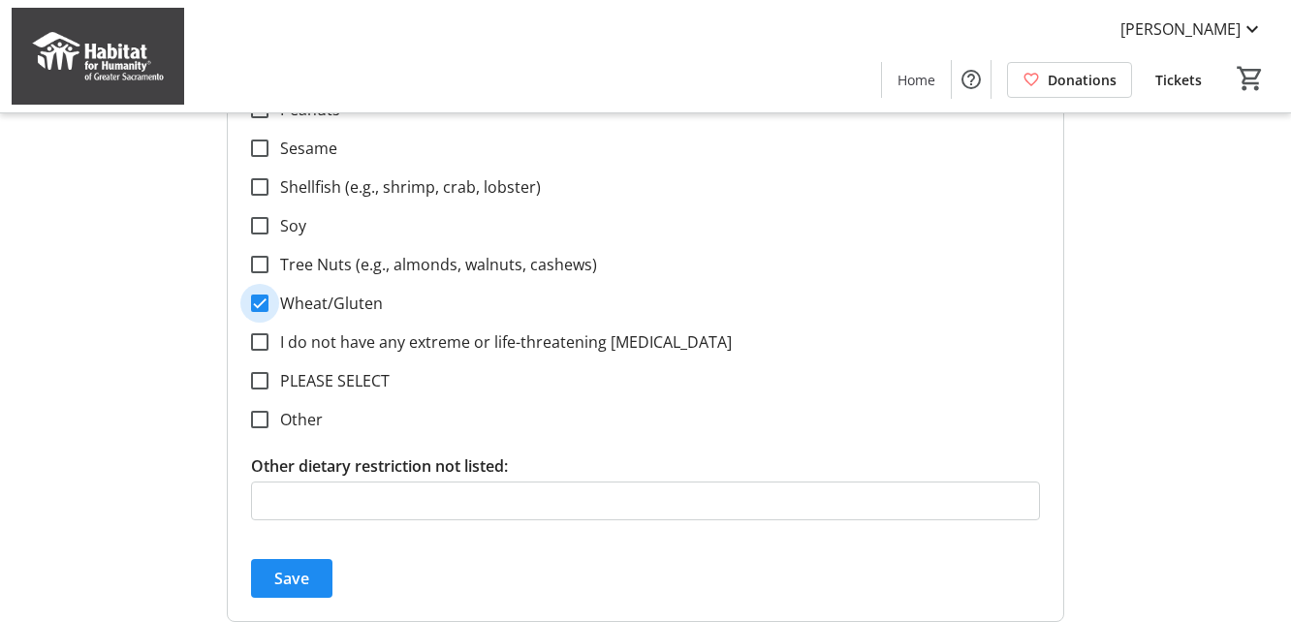
scroll to position [1365, 0]
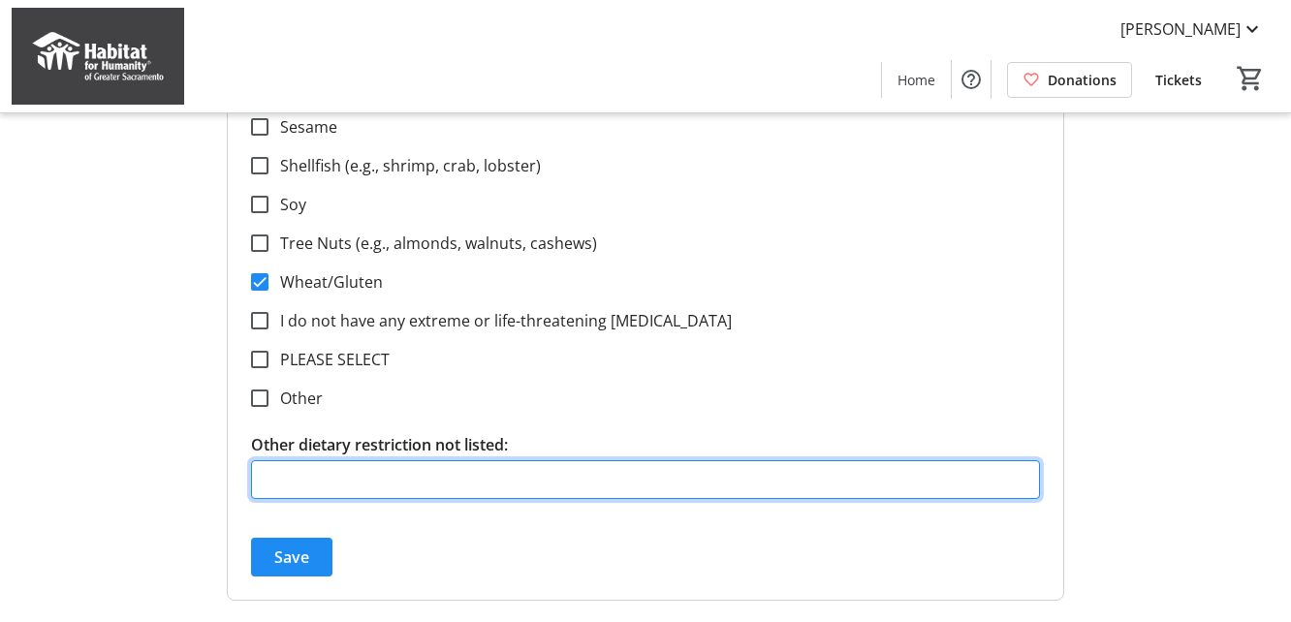
click at [348, 460] on input "Other dietary restriction not listed:" at bounding box center [645, 479] width 789 height 39
type input "allergic to mango"
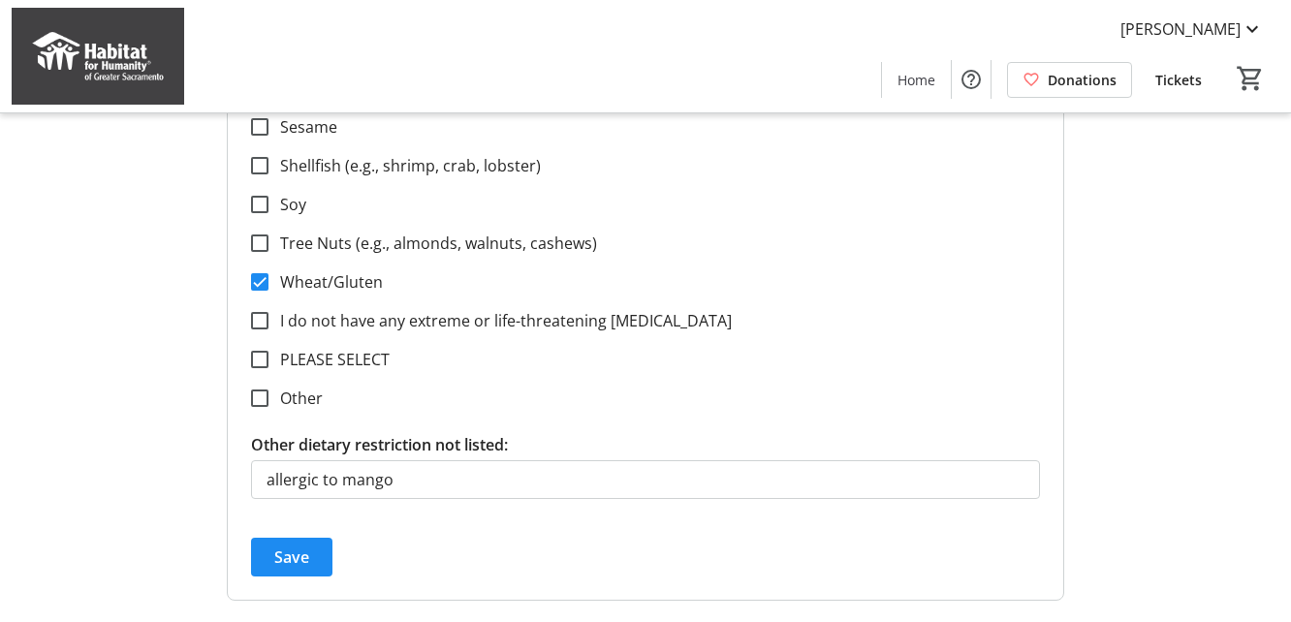
click at [581, 538] on div "Save" at bounding box center [645, 557] width 789 height 39
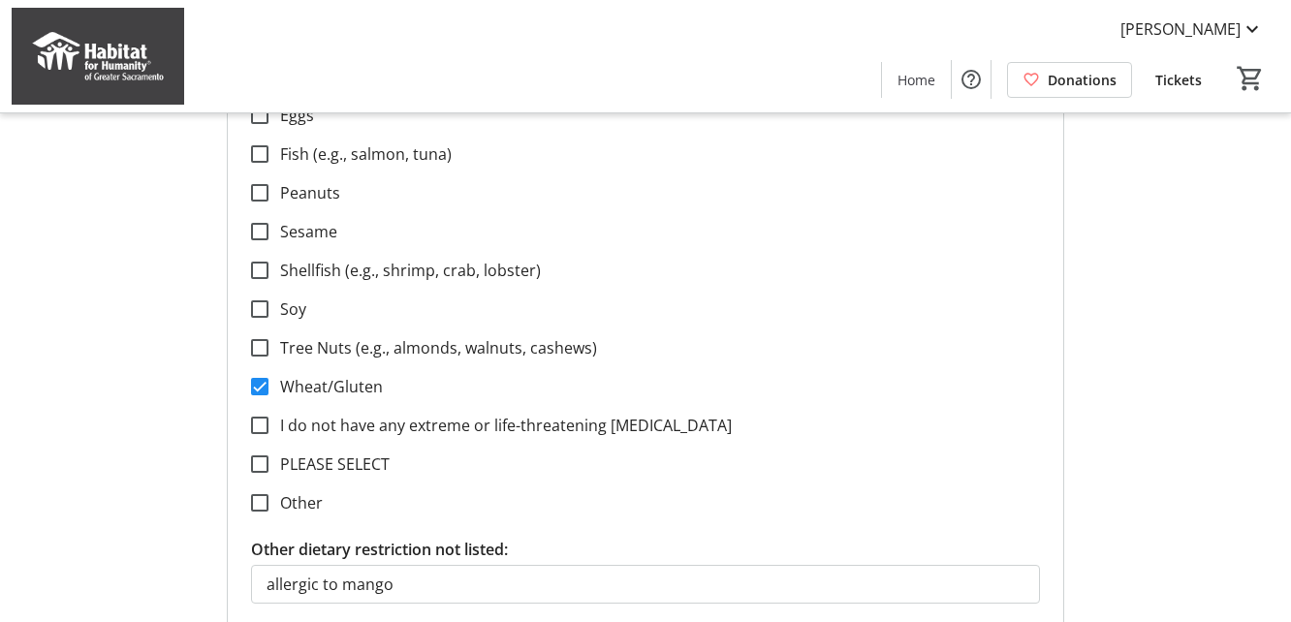
scroll to position [1261, 0]
drag, startPoint x: 261, startPoint y: 478, endPoint x: 391, endPoint y: 485, distance: 130.0
click at [262, 494] on input "Other" at bounding box center [259, 502] width 17 height 17
checkbox input "true"
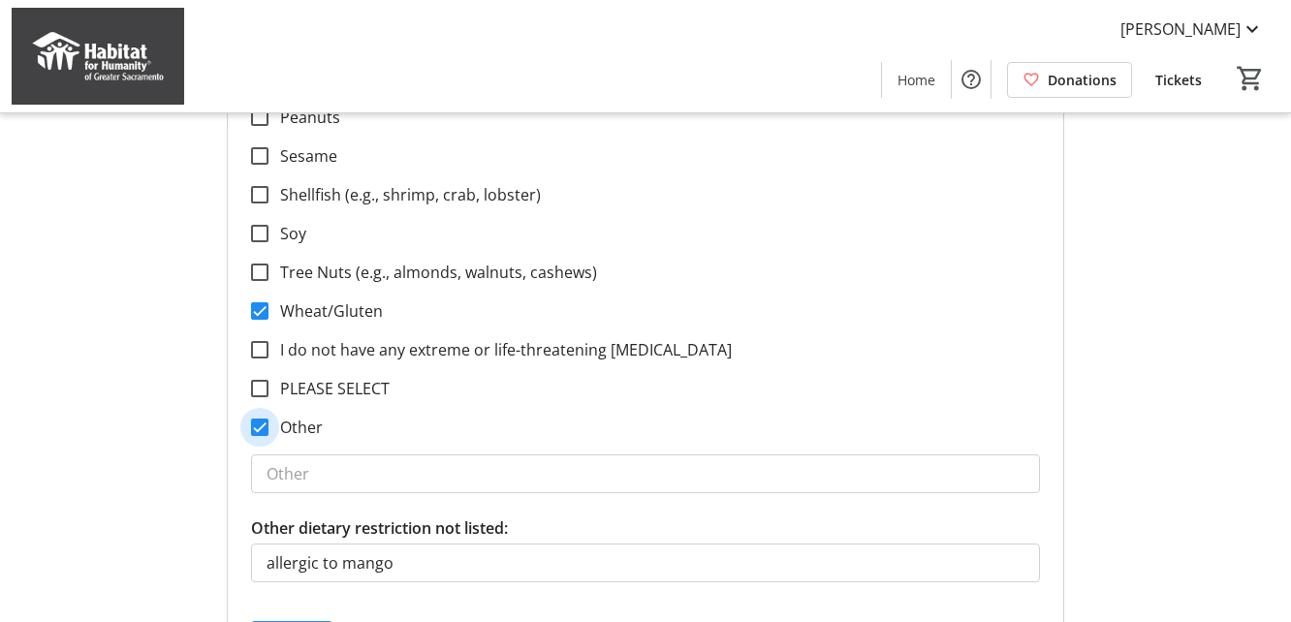
scroll to position [1358, 0]
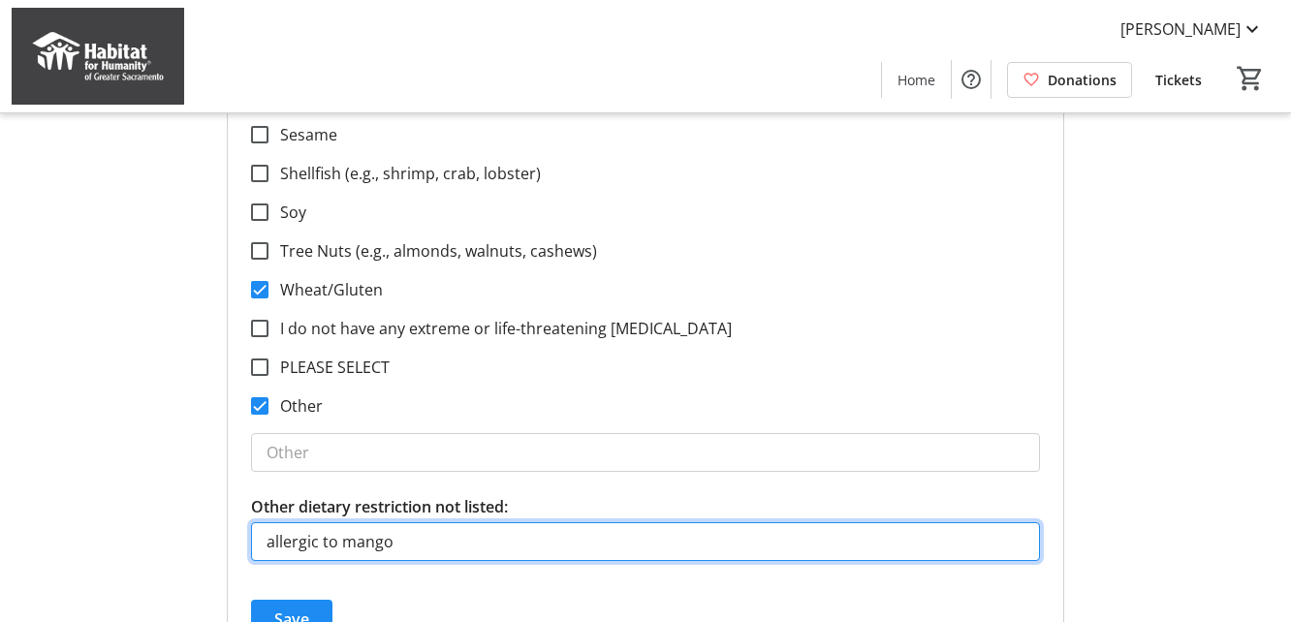
drag, startPoint x: 433, startPoint y: 513, endPoint x: 246, endPoint y: 505, distance: 187.2
click at [246, 505] on form "VIP Ticket First Name* [PERSON_NAME] Last Name* [PERSON_NAME] Email* [EMAIL_ADD…" at bounding box center [645, 15] width 835 height 1293
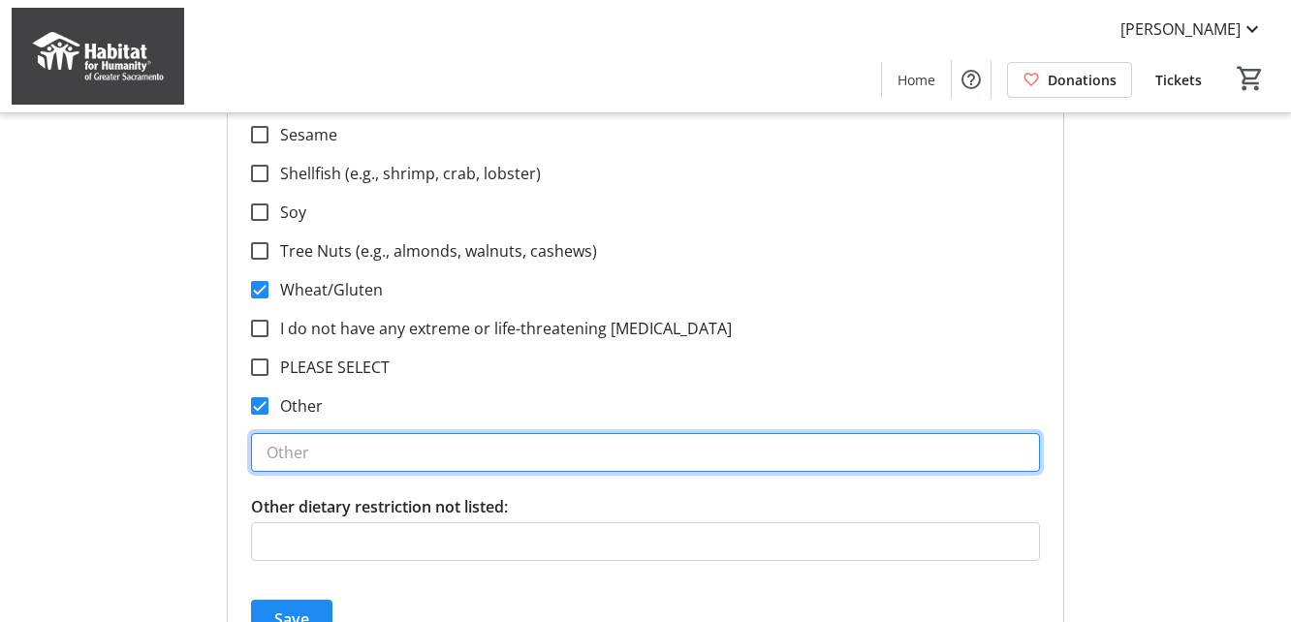
click at [315, 437] on input "text" at bounding box center [645, 452] width 789 height 39
paste input "allergic to mango"
type input "allergic to mango"
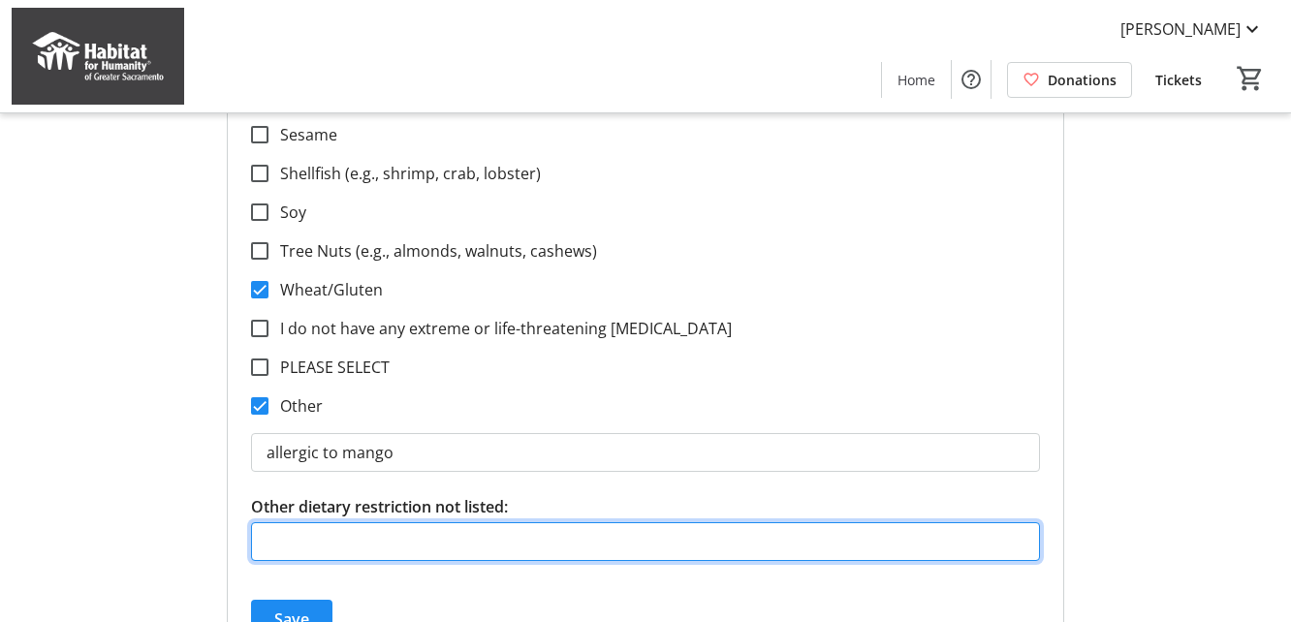
click at [450, 522] on input "Other dietary restriction not listed:" at bounding box center [645, 541] width 789 height 39
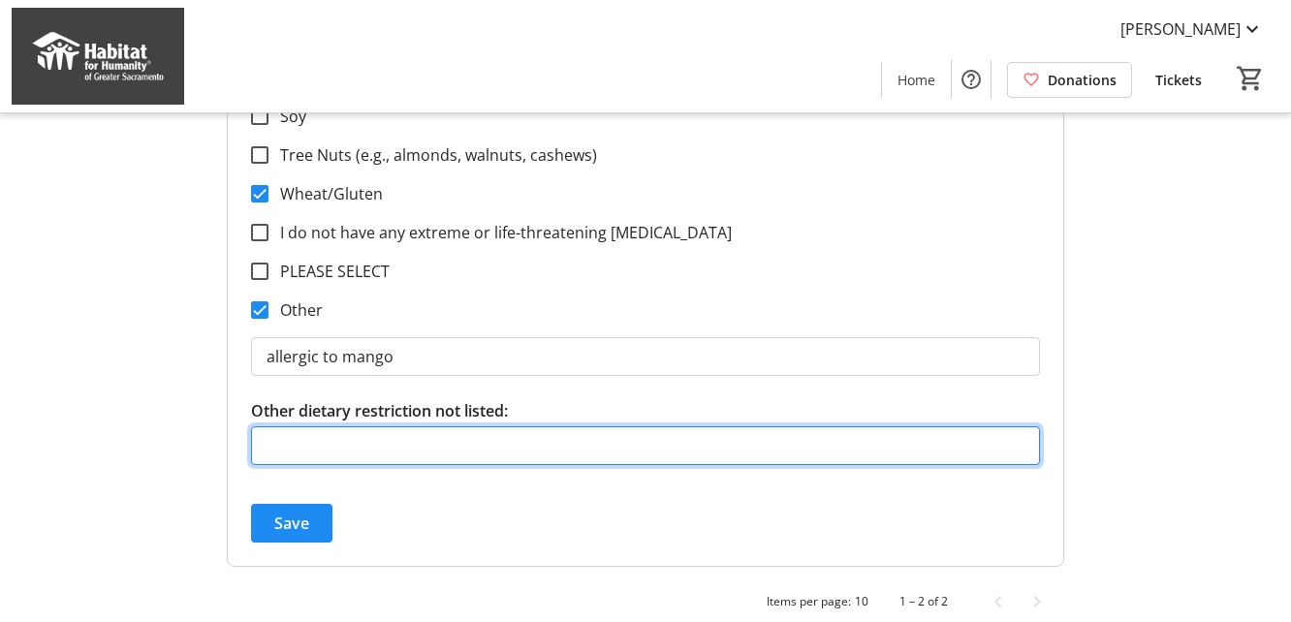
scroll to position [1453, 0]
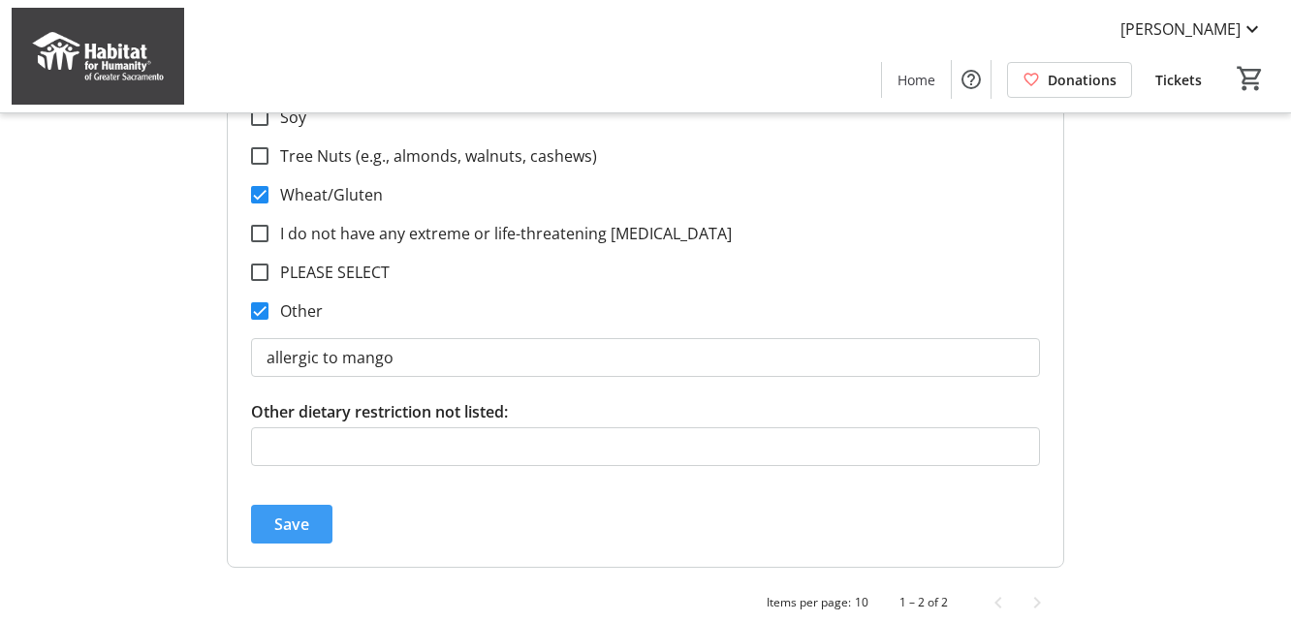
click at [288, 513] on span "Save" at bounding box center [291, 524] width 35 height 23
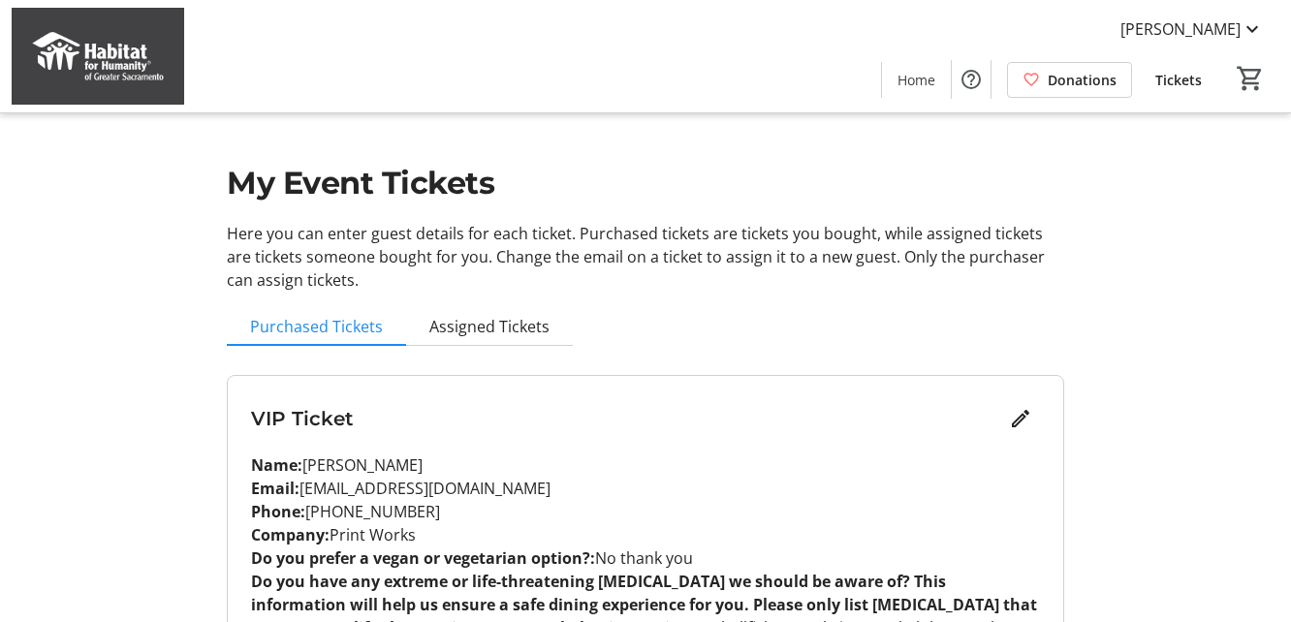
scroll to position [0, 0]
